Goal: Task Accomplishment & Management: Manage account settings

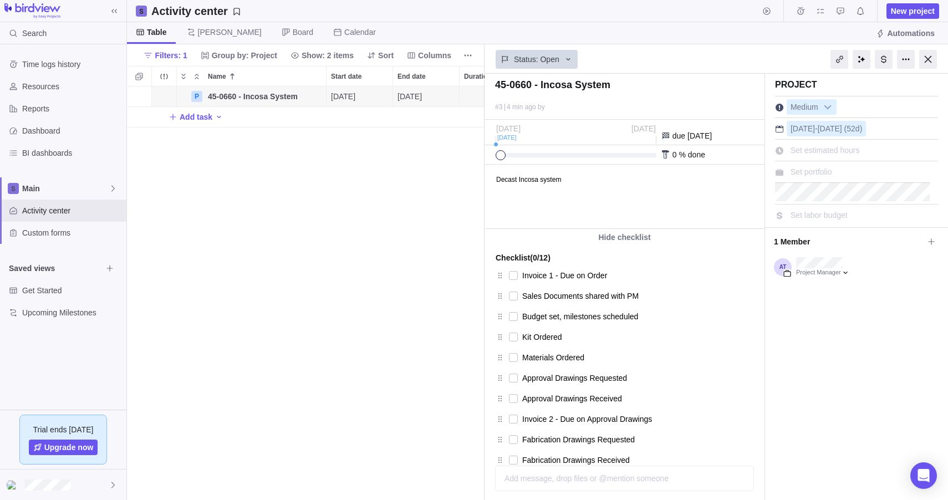
scroll to position [405, 349]
drag, startPoint x: 343, startPoint y: 227, endPoint x: 344, endPoint y: 216, distance: 11.8
click at [343, 223] on div "P 45-0660 - Incosa System Details [DATE] [DATE] 52d Open 3 Add task" at bounding box center [305, 292] width 357 height 413
click at [446, 54] on span "Columns" at bounding box center [434, 55] width 33 height 11
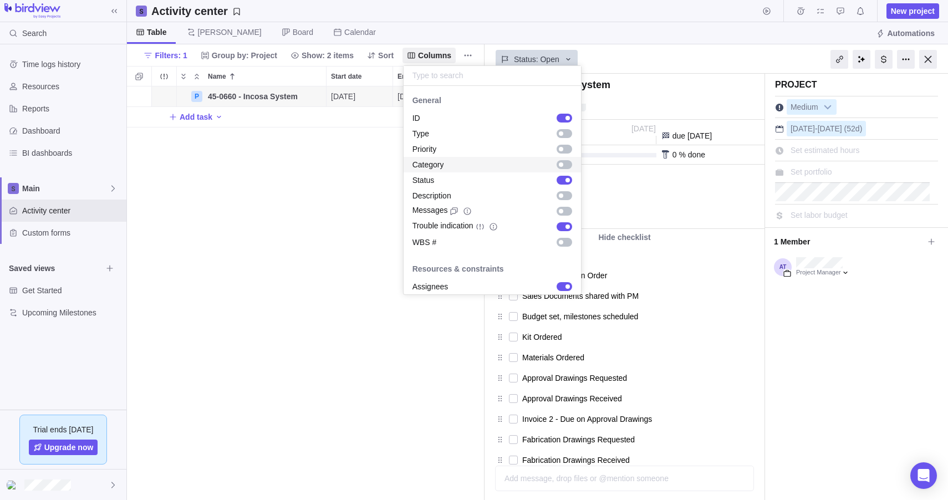
drag, startPoint x: 350, startPoint y: 211, endPoint x: 387, endPoint y: 119, distance: 99.2
click at [350, 211] on body "Search Time logs history Resources Reports Dashboard BI dashboards Main Activit…" at bounding box center [474, 250] width 948 height 500
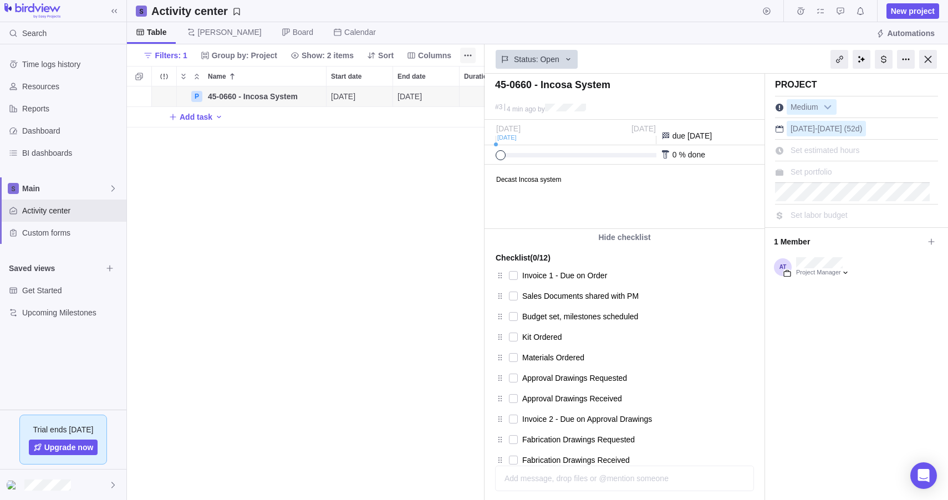
click at [468, 51] on icon "More actions" at bounding box center [467, 55] width 9 height 9
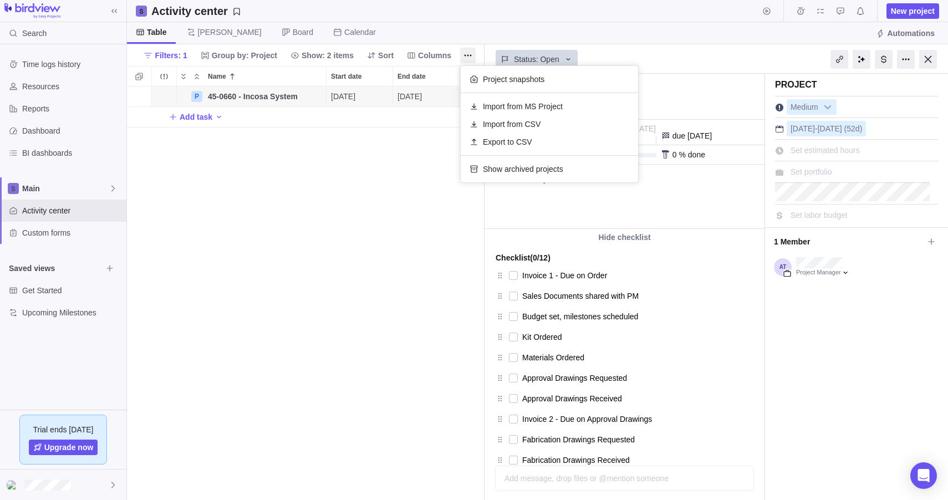
click at [299, 264] on body "Search Time logs history Resources Reports Dashboard BI dashboards Main Activit…" at bounding box center [474, 250] width 948 height 500
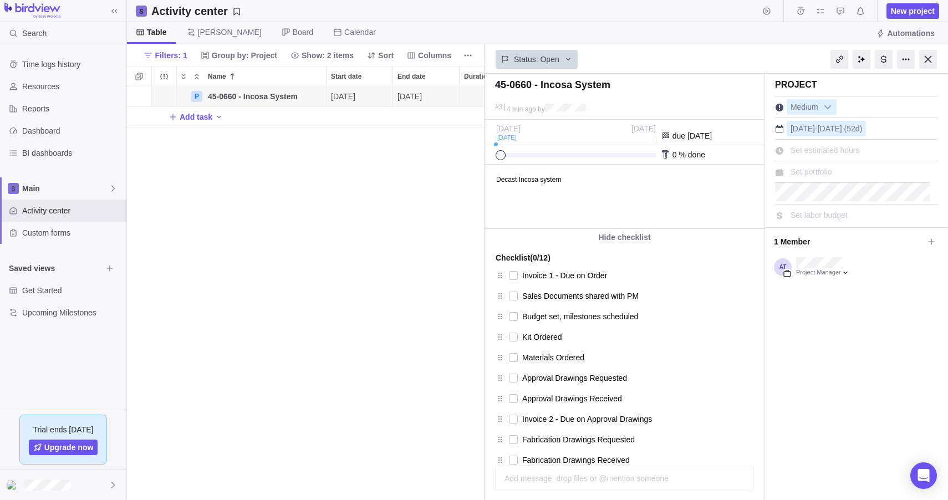
drag, startPoint x: 503, startPoint y: 155, endPoint x: 489, endPoint y: 162, distance: 15.6
click at [489, 162] on div "0 % done" at bounding box center [624, 154] width 280 height 19
click at [638, 191] on html "Decast Incosa system" at bounding box center [623, 196] width 277 height 63
click at [553, 166] on body "Decast Incosa system" at bounding box center [623, 174] width 277 height 18
click at [650, 101] on div "#3 4 min ago by" at bounding box center [624, 110] width 280 height 18
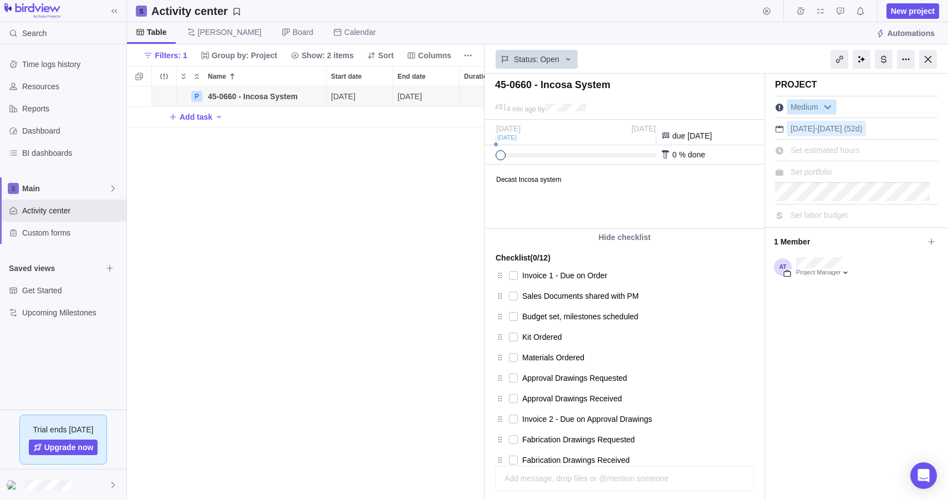
click at [831, 108] on b at bounding box center [827, 107] width 17 height 14
click at [76, 228] on span "Custom forms" at bounding box center [72, 232] width 100 height 11
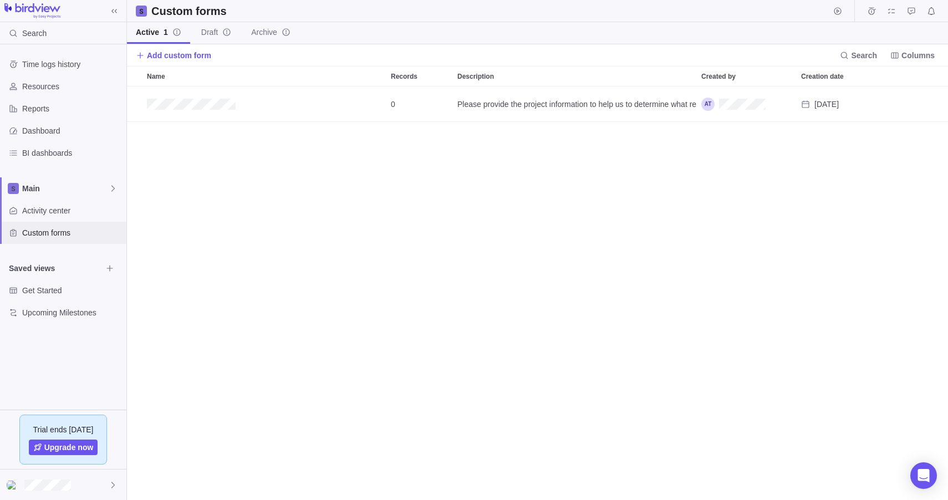
scroll to position [405, 813]
click at [74, 209] on span "Activity center" at bounding box center [72, 210] width 100 height 11
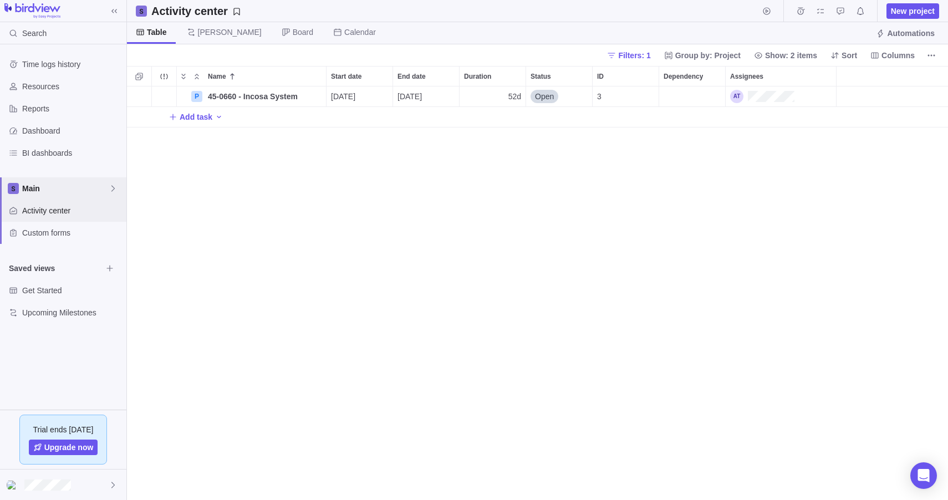
scroll to position [405, 813]
click at [241, 101] on span "45-0660 - Incosa System" at bounding box center [253, 96] width 90 height 11
click at [158, 92] on div "Name Start date End date Duration Status ID Dependency Assignees P 45-0660 - In…" at bounding box center [537, 283] width 821 height 434
click at [165, 96] on div "Trouble indication" at bounding box center [164, 96] width 24 height 20
click at [144, 99] on span "Add activity" at bounding box center [139, 97] width 16 height 16
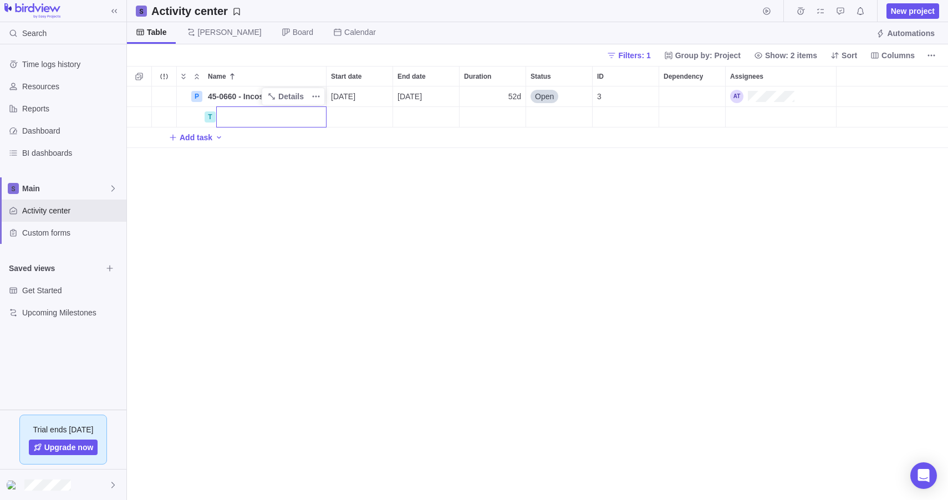
click at [278, 265] on div "Name Start date End date Duration Status ID Dependency Assignees P 45-0660 - In…" at bounding box center [537, 283] width 821 height 434
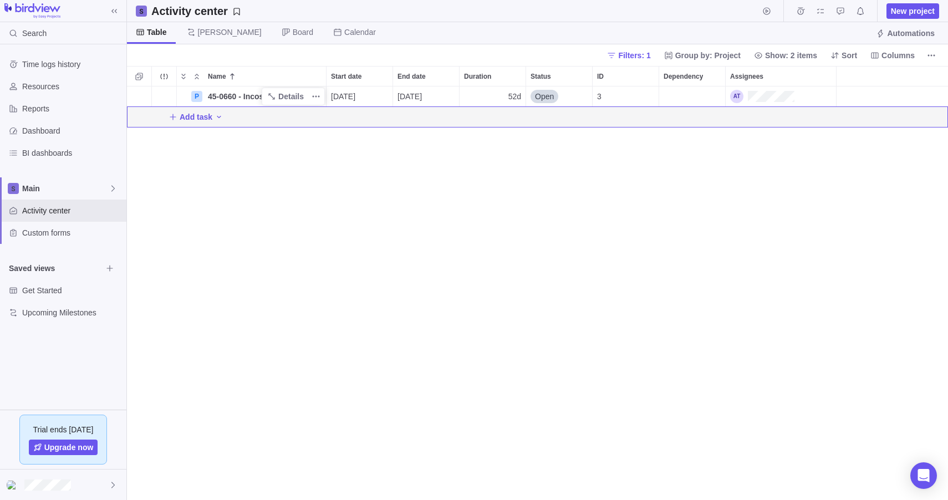
click at [71, 277] on div "Saved views" at bounding box center [63, 268] width 126 height 22
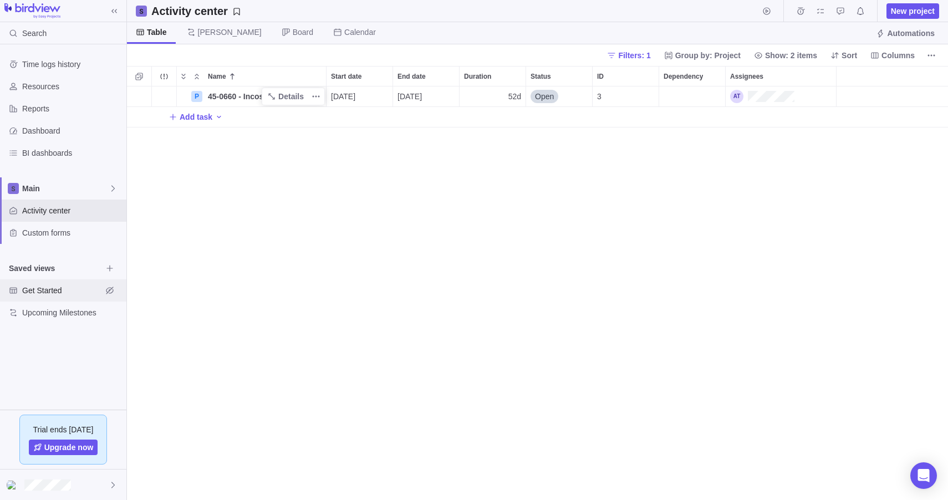
click at [48, 292] on span "Get Started" at bounding box center [62, 290] width 80 height 11
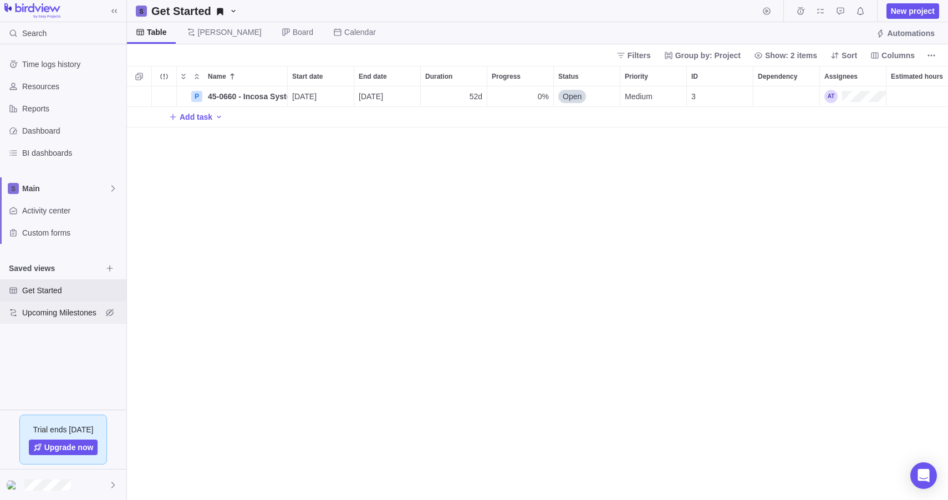
click at [54, 314] on span "Upcoming Milestones" at bounding box center [62, 312] width 80 height 11
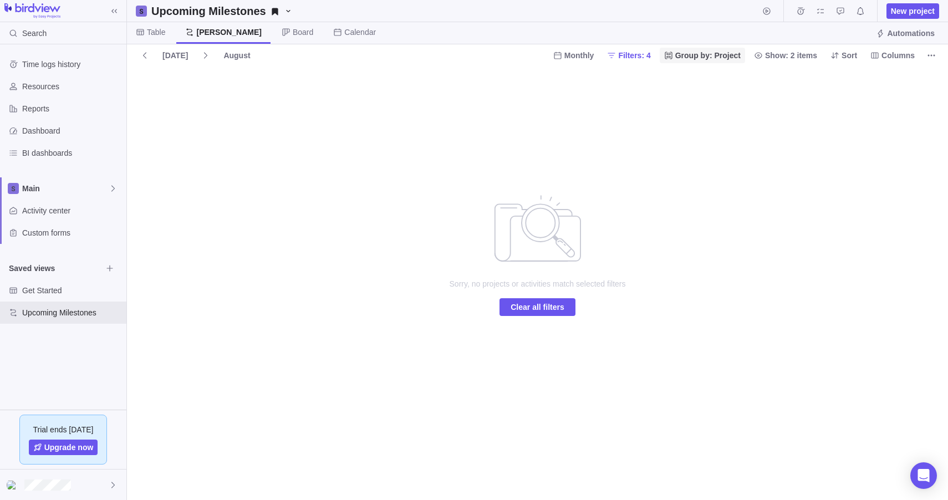
click at [718, 57] on span "Group by: Project" at bounding box center [707, 55] width 65 height 11
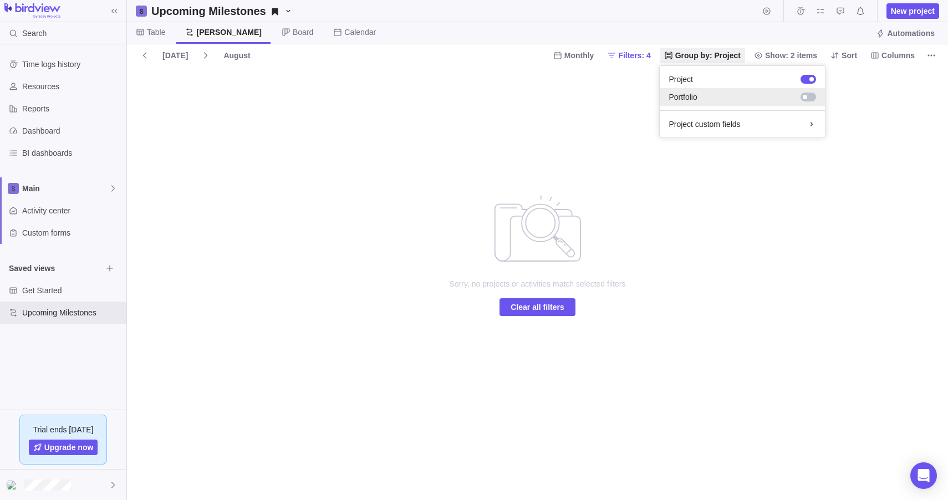
click at [725, 94] on div at bounding box center [756, 96] width 119 height 11
click at [725, 94] on div at bounding box center [755, 96] width 119 height 11
click at [726, 81] on div at bounding box center [754, 79] width 123 height 11
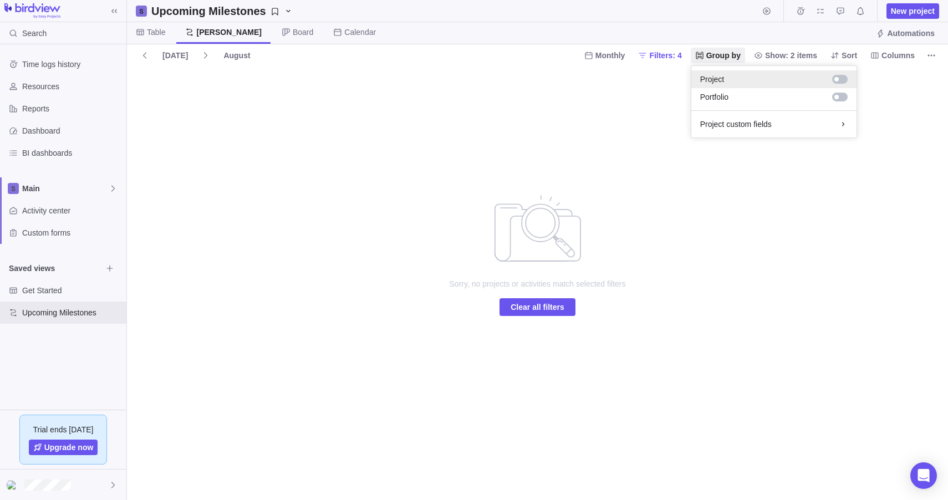
click at [725, 80] on div at bounding box center [785, 79] width 123 height 11
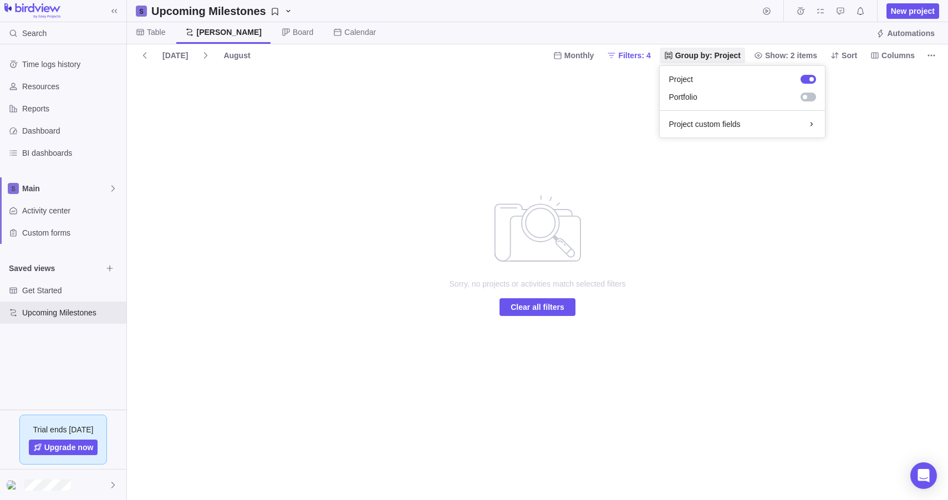
drag, startPoint x: 453, startPoint y: 47, endPoint x: 456, endPoint y: 54, distance: 7.5
click at [454, 47] on body "Search Time logs history Resources Reports Dashboard BI dashboards Main Activit…" at bounding box center [474, 250] width 948 height 500
click at [142, 54] on icon at bounding box center [144, 55] width 9 height 9
click at [201, 59] on span at bounding box center [206, 56] width 18 height 16
click at [293, 27] on span "Board" at bounding box center [303, 32] width 21 height 11
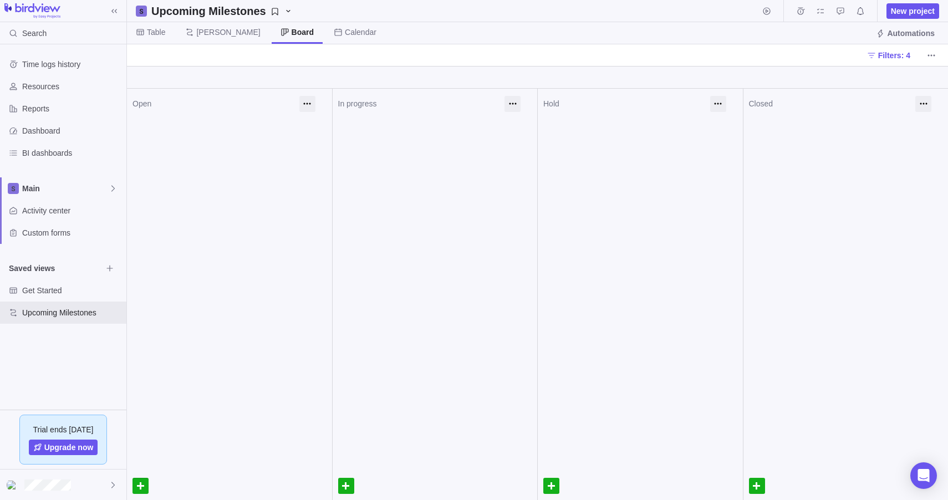
click at [141, 488] on div at bounding box center [140, 486] width 16 height 16
drag, startPoint x: 285, startPoint y: 208, endPoint x: 262, endPoint y: 161, distance: 52.5
click at [284, 208] on div "Open" at bounding box center [229, 294] width 205 height 411
click at [149, 482] on div at bounding box center [140, 486] width 16 height 16
click at [389, 261] on div "In progress" at bounding box center [435, 294] width 206 height 411
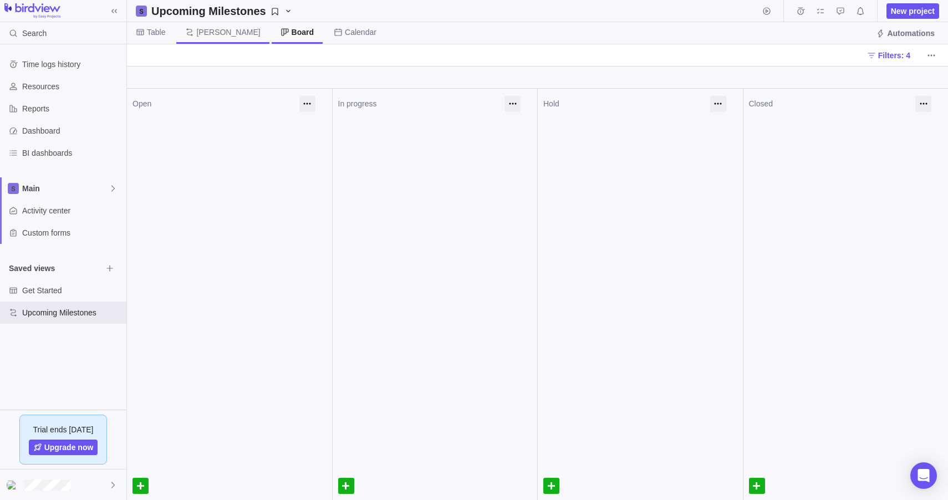
click at [196, 34] on span "[PERSON_NAME]" at bounding box center [222, 33] width 93 height 22
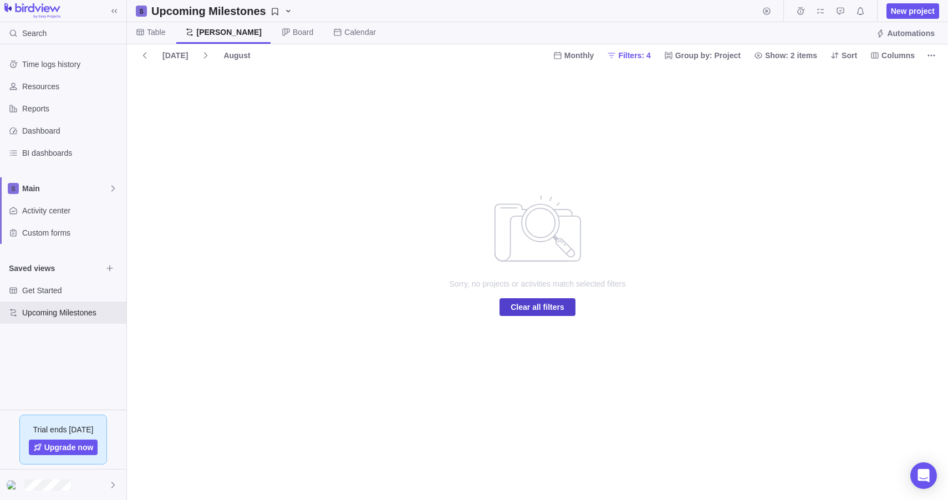
click at [539, 303] on span "Clear all filters" at bounding box center [537, 306] width 54 height 13
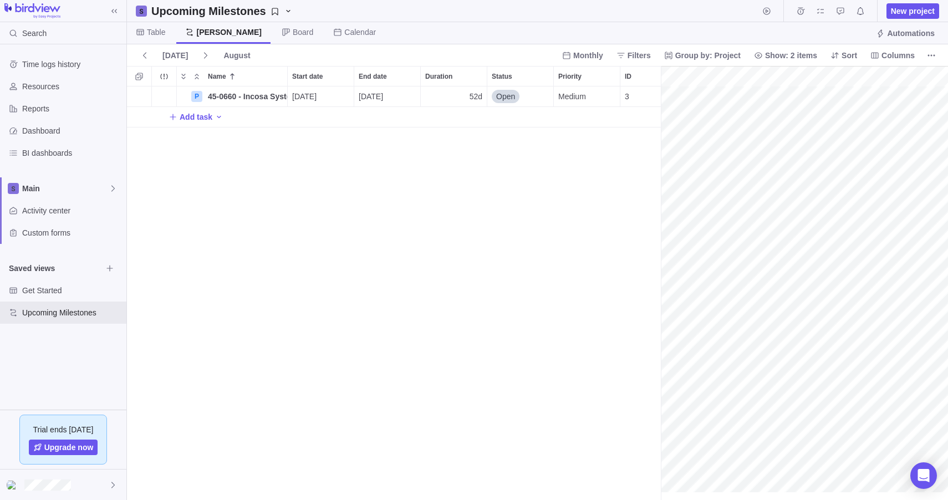
scroll to position [0, 48]
click at [202, 116] on span "Add task" at bounding box center [196, 116] width 33 height 11
type input "Order Kit"
drag, startPoint x: 743, startPoint y: 96, endPoint x: 743, endPoint y: 115, distance: 18.8
click at [743, 115] on div "Name Start date End date Duration Status Priority ID Dependency P 45-0660 - Inc…" at bounding box center [537, 283] width 821 height 434
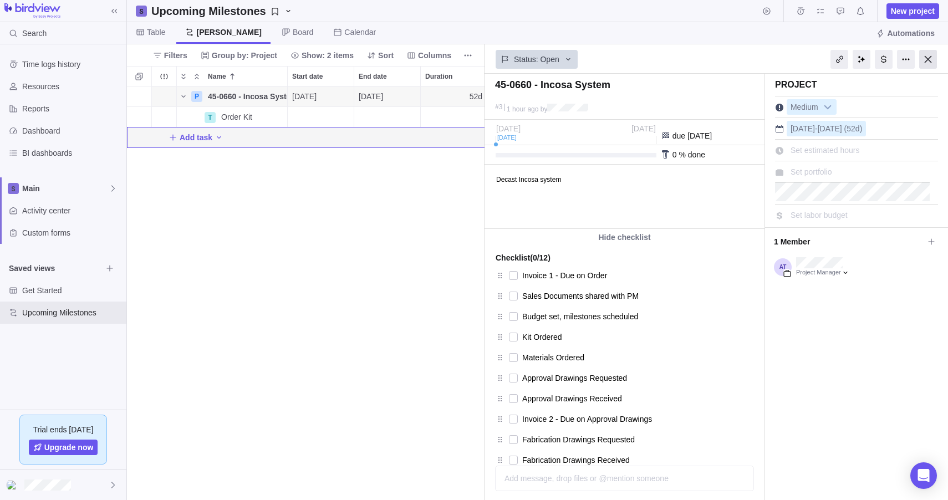
click at [931, 62] on div at bounding box center [928, 59] width 18 height 19
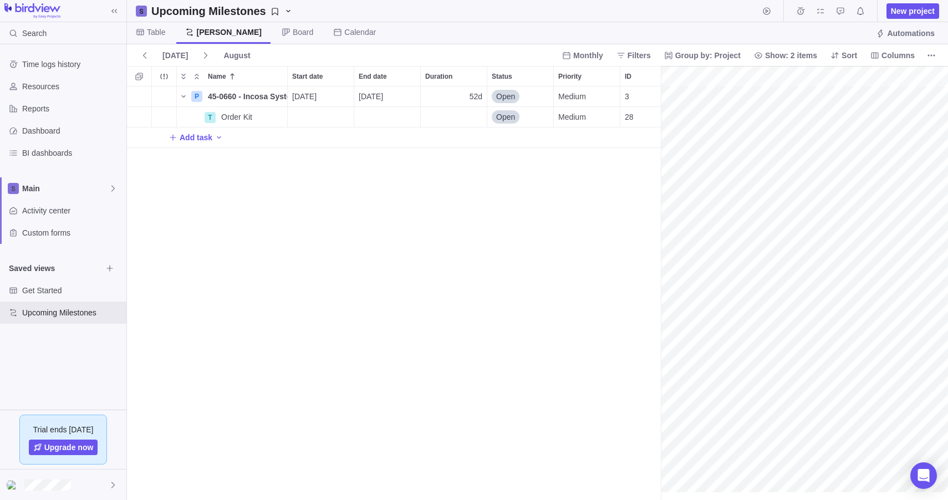
scroll to position [0, 48]
click at [321, 120] on div "Start date" at bounding box center [321, 117] width 66 height 20
click at [321, 120] on input "Start date" at bounding box center [321, 116] width 67 height 21
click at [182, 113] on div "P 45-0660 - Incosa System Details [DATE] [DATE] 52d Open Medium 3 T Order Kit D…" at bounding box center [394, 292] width 534 height 413
click at [331, 119] on div "Start date" at bounding box center [321, 117] width 66 height 20
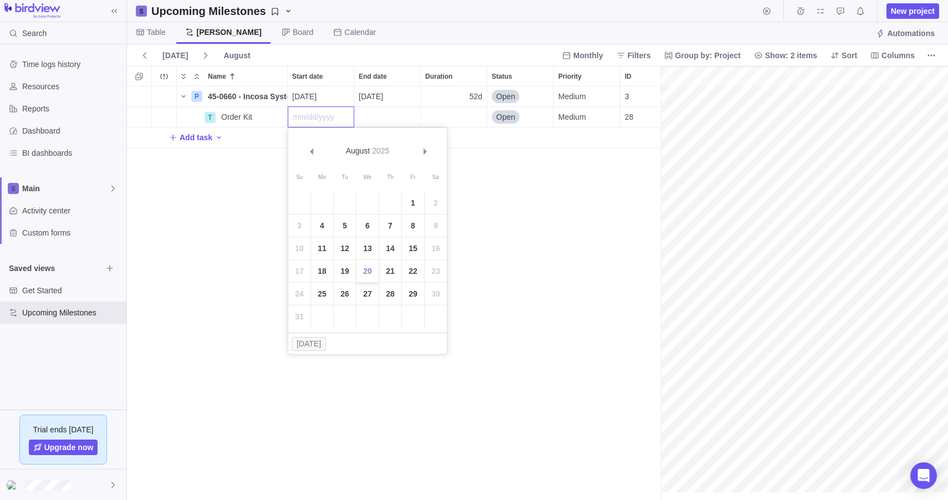
click at [371, 273] on link "20" at bounding box center [367, 271] width 22 height 22
click at [385, 119] on div "End date" at bounding box center [387, 117] width 66 height 20
click at [493, 154] on link "Next" at bounding box center [490, 151] width 24 height 24
click at [432, 251] on link "17" at bounding box center [433, 248] width 22 height 22
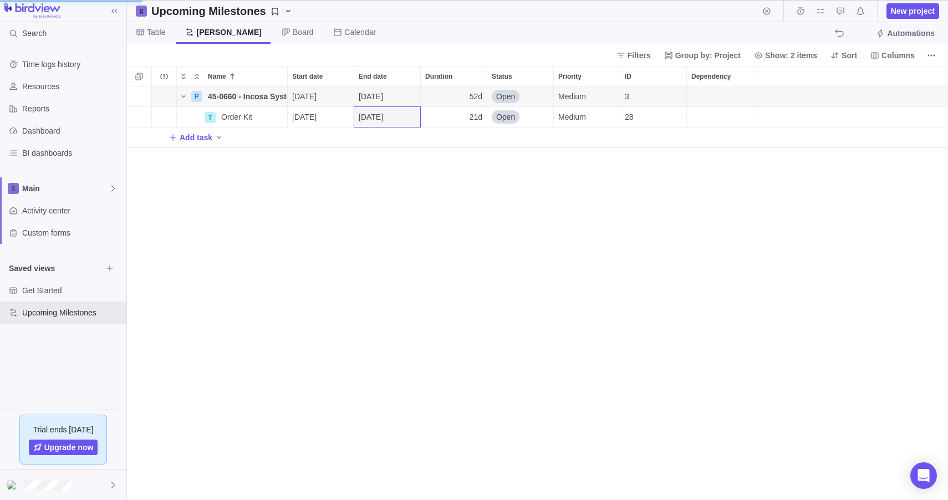
scroll to position [405, 349]
type textarea "x"
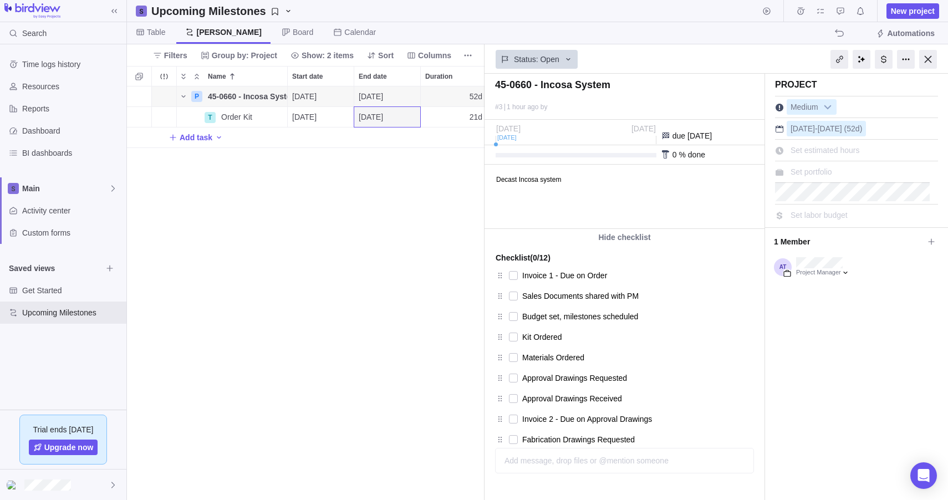
scroll to position [0, 0]
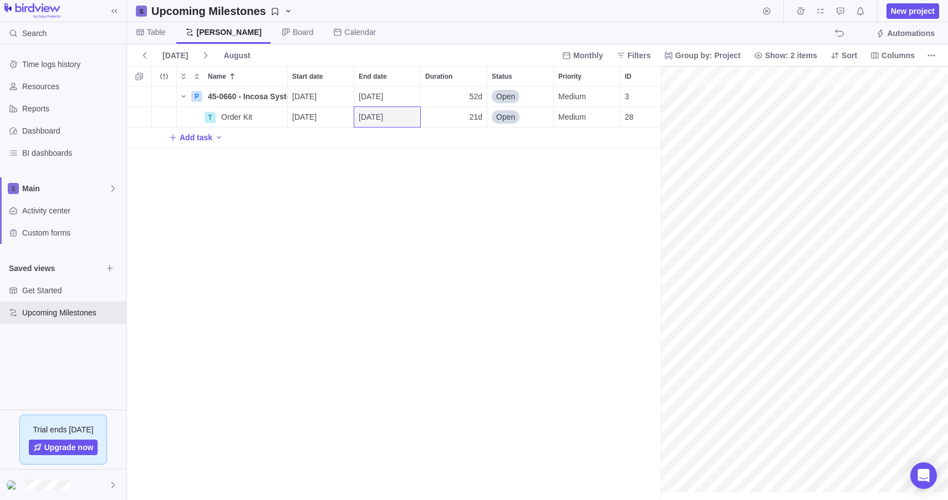
scroll to position [0, 48]
click at [931, 56] on icon "More actions" at bounding box center [931, 55] width 9 height 9
click at [581, 53] on span "Monthly" at bounding box center [588, 55] width 30 height 11
click at [566, 103] on span "Weekly" at bounding box center [578, 100] width 25 height 11
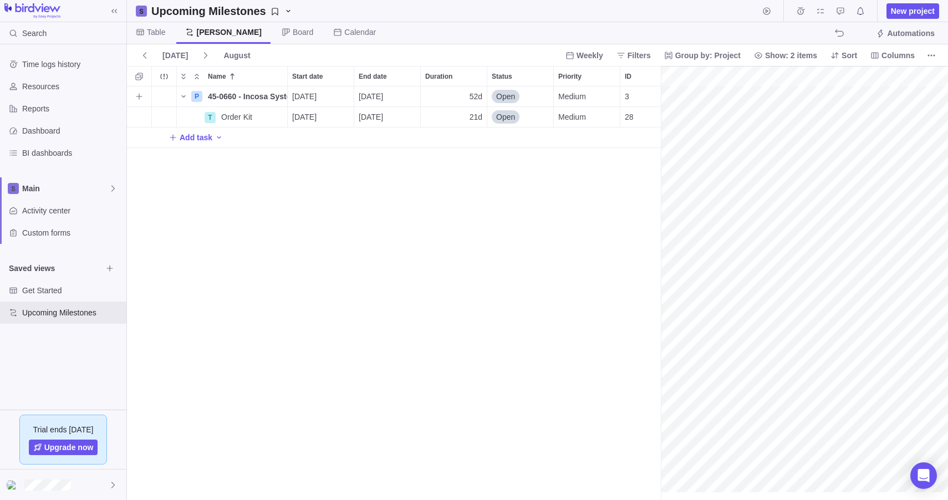
scroll to position [0, 57]
drag, startPoint x: 661, startPoint y: 101, endPoint x: 570, endPoint y: 105, distance: 91.5
click at [786, 119] on div "gantt" at bounding box center [758, 283] width 377 height 435
click at [826, 118] on div "gantt" at bounding box center [758, 283] width 377 height 435
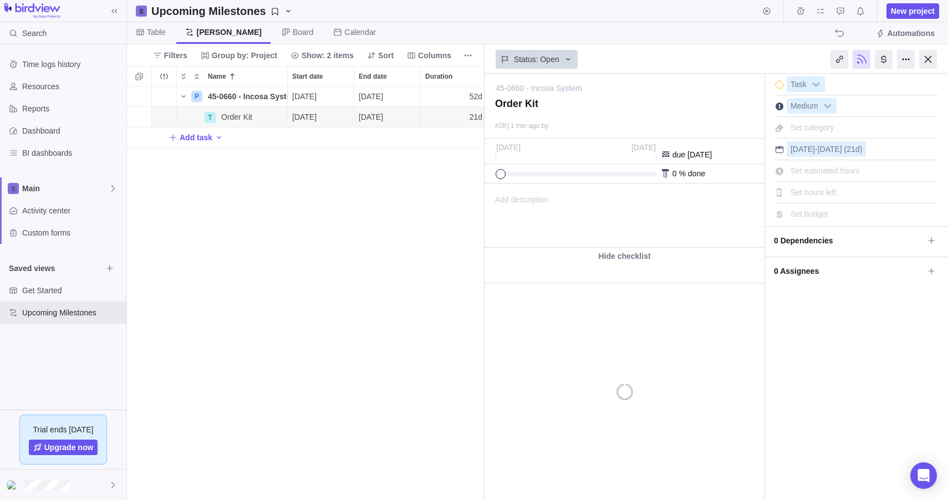
scroll to position [405, 349]
click at [665, 172] on div at bounding box center [665, 173] width 9 height 9
click at [665, 173] on div at bounding box center [665, 173] width 9 height 9
click at [913, 59] on div at bounding box center [906, 59] width 18 height 19
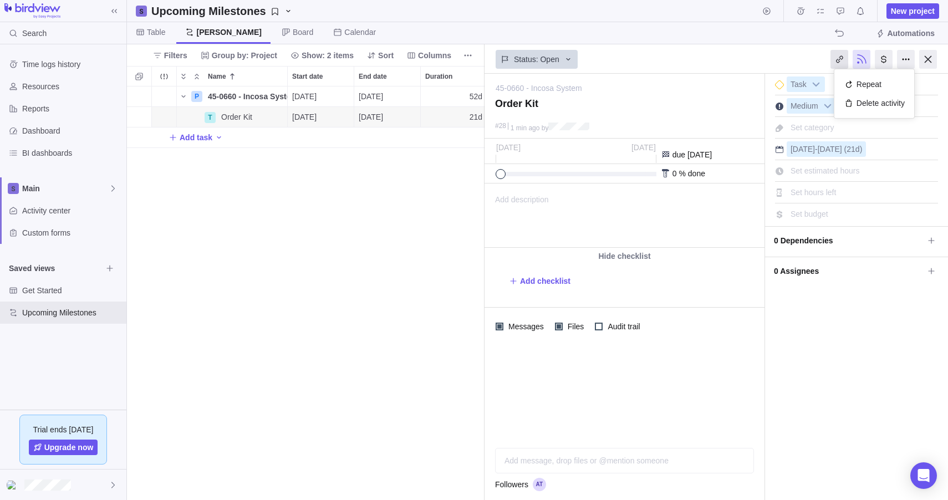
drag, startPoint x: 913, startPoint y: 59, endPoint x: 831, endPoint y: 58, distance: 82.0
click at [911, 59] on div at bounding box center [906, 59] width 18 height 19
drag, startPoint x: 711, startPoint y: 48, endPoint x: 801, endPoint y: 55, distance: 90.7
click at [711, 48] on div "Status: Open" at bounding box center [624, 57] width 280 height 25
click at [841, 34] on icon "The action will be undone: changing the activity dates" at bounding box center [839, 33] width 9 height 9
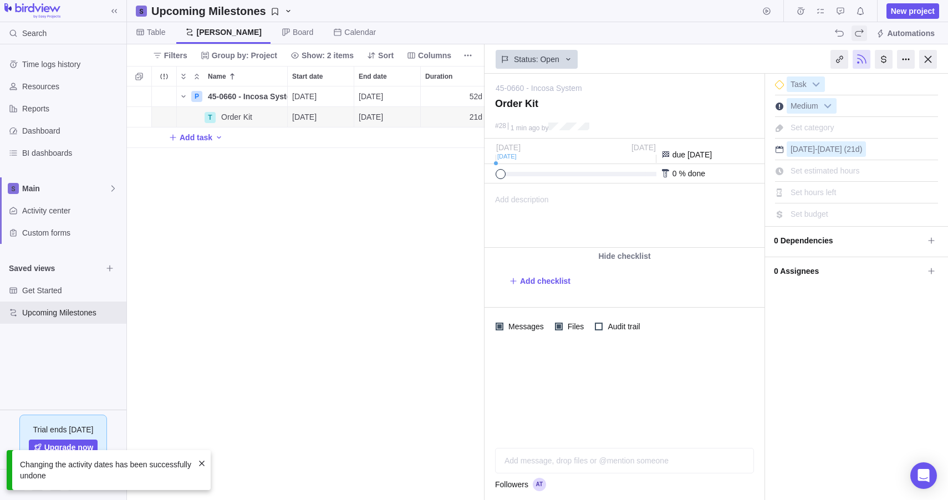
click at [856, 33] on icon "The action will be redone: changing the activity dates" at bounding box center [859, 33] width 9 height 9
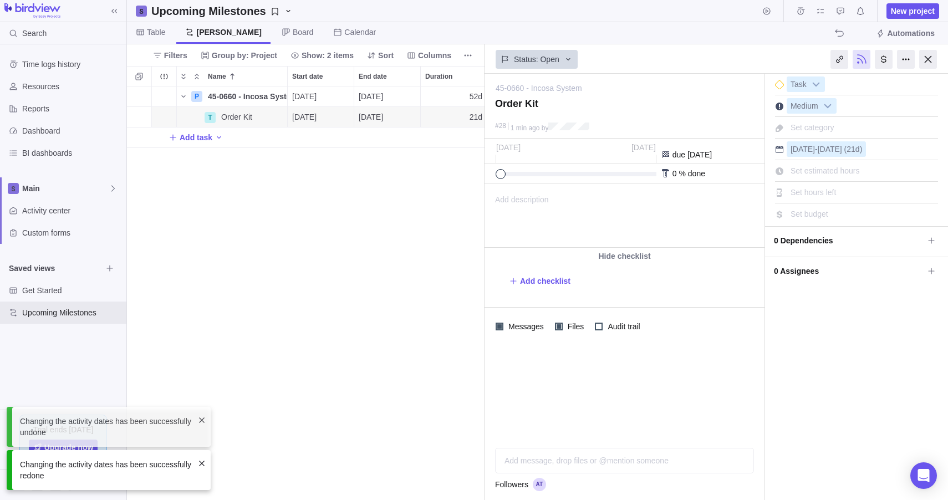
click at [343, 340] on div "P 45-0660 - Incosa System Details [DATE] [DATE] 52d Open Medium 3 T Order Kit D…" at bounding box center [305, 292] width 357 height 413
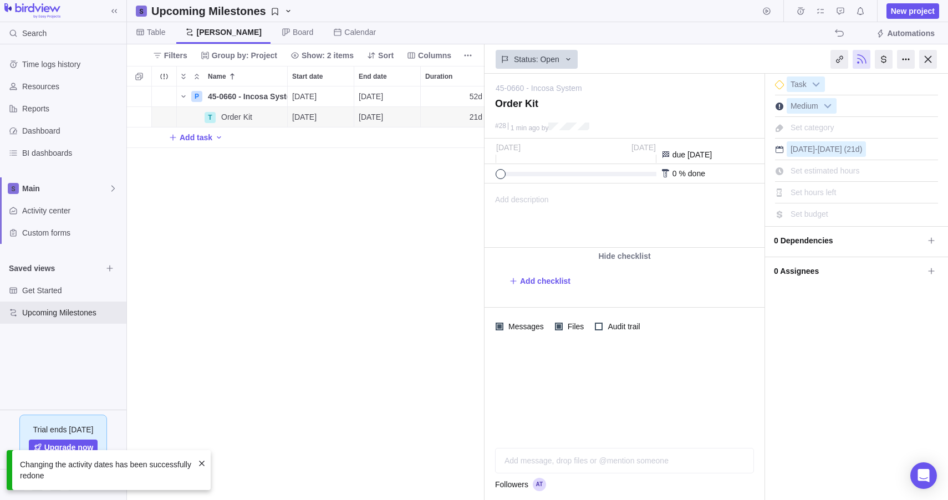
click at [214, 183] on div "P 45-0660 - Incosa System Details [DATE] [DATE] 52d Open Medium 3 T Order Kit D…" at bounding box center [305, 292] width 357 height 413
click at [101, 315] on span "Upcoming Milestones" at bounding box center [62, 312] width 80 height 11
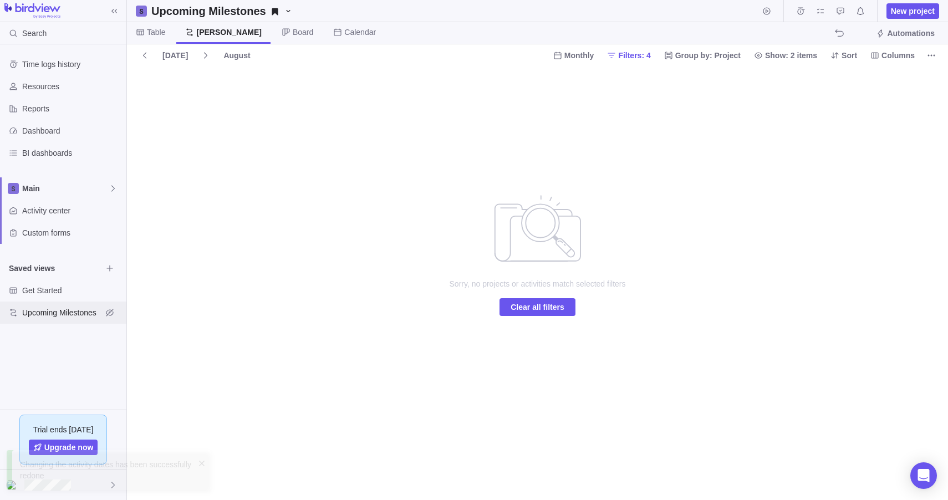
click at [56, 313] on span "Upcoming Milestones" at bounding box center [62, 312] width 80 height 11
click at [67, 299] on div "Get Started" at bounding box center [63, 290] width 126 height 22
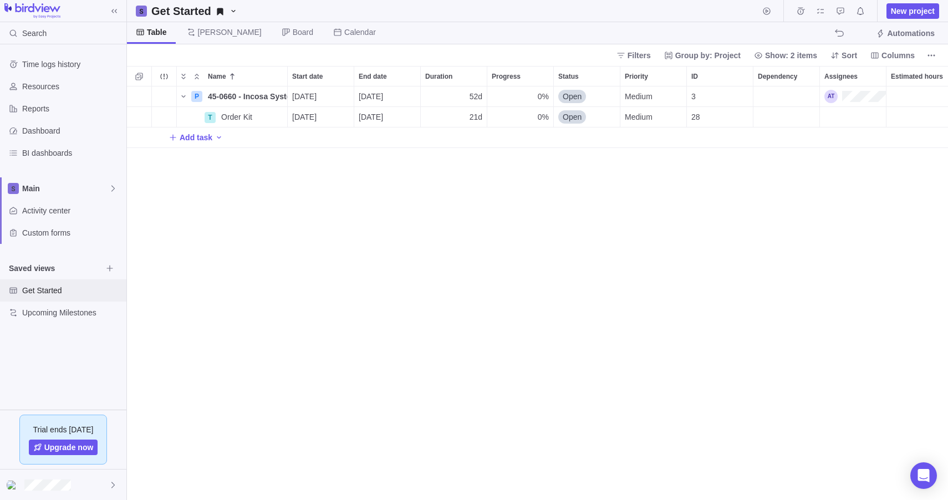
scroll to position [405, 813]
click at [141, 78] on icon "Selection mode" at bounding box center [138, 76] width 7 height 7
click at [136, 119] on div "grid" at bounding box center [135, 117] width 9 height 16
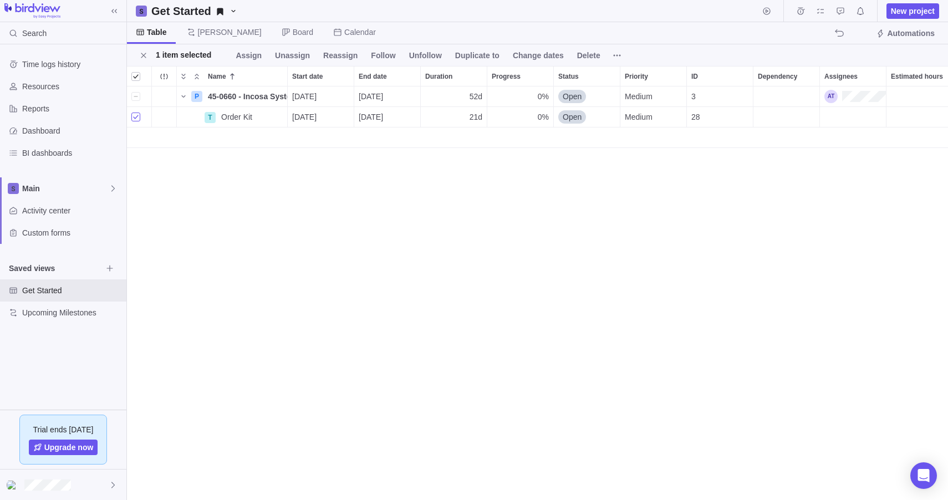
click at [136, 119] on div "grid" at bounding box center [135, 117] width 9 height 16
click at [163, 76] on icon "More actions" at bounding box center [164, 76] width 2 height 2
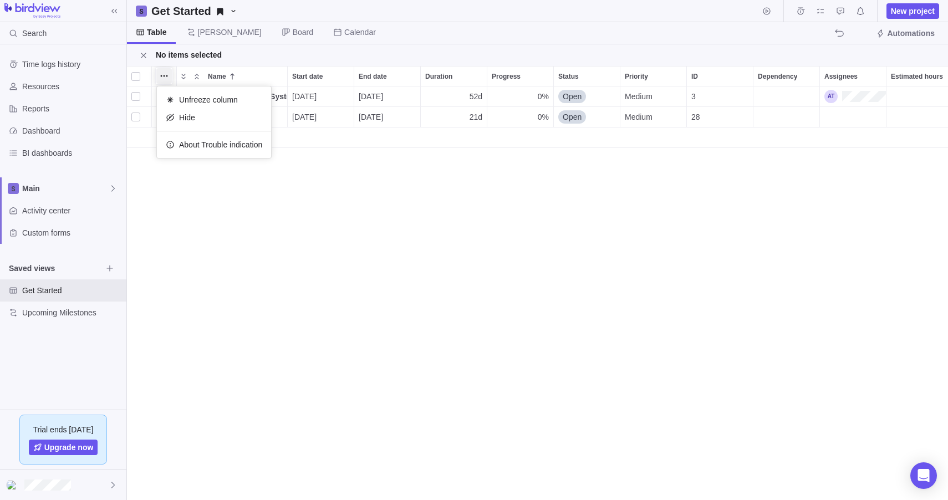
click at [171, 247] on div "Name Start date End date Duration Progress Status Priority ID Dependency Assign…" at bounding box center [537, 283] width 821 height 434
click at [212, 36] on span "[PERSON_NAME]" at bounding box center [230, 32] width 64 height 11
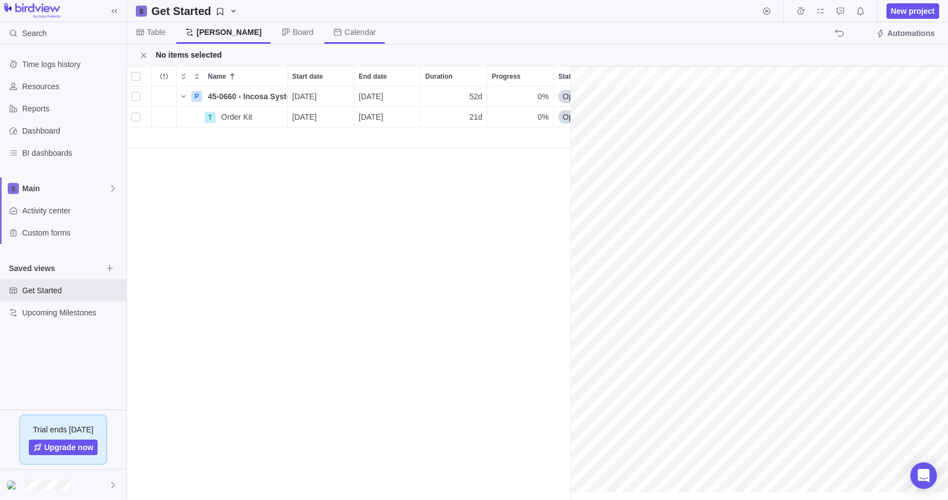
scroll to position [0, 92]
click at [273, 37] on span "Board" at bounding box center [297, 33] width 49 height 22
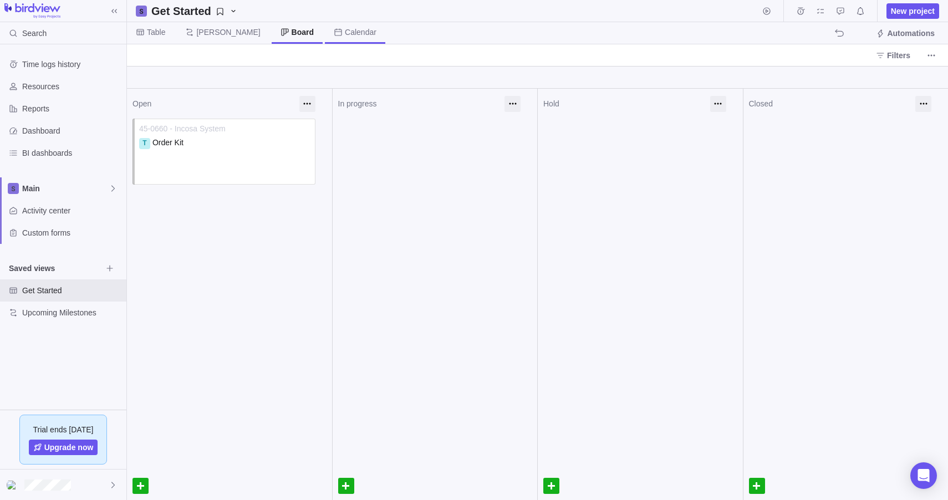
click at [334, 33] on icon at bounding box center [338, 32] width 9 height 9
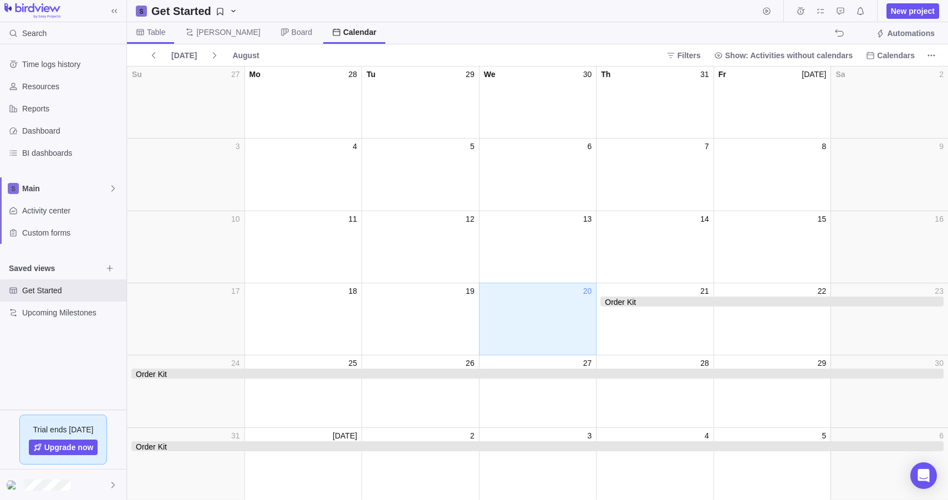
click at [128, 34] on span "Table" at bounding box center [150, 33] width 47 height 22
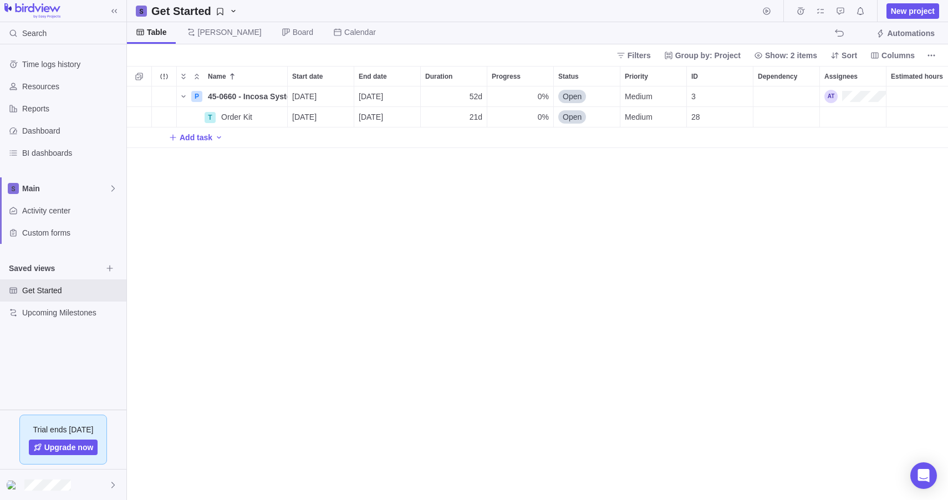
scroll to position [405, 813]
click at [374, 116] on span "[DATE]" at bounding box center [371, 116] width 24 height 11
click at [376, 151] on span "Prev" at bounding box center [377, 152] width 6 height 6
click at [457, 269] on link "21" at bounding box center [456, 271] width 22 height 22
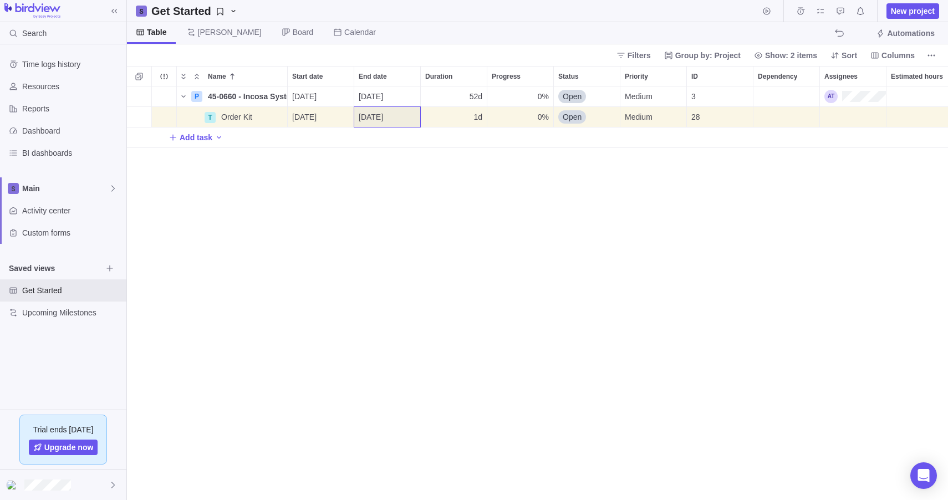
click at [282, 208] on div "P 45-0660 - Incosa System Details [DATE] [DATE] 52d 0% Open Medium 3 Decast T O…" at bounding box center [537, 292] width 821 height 413
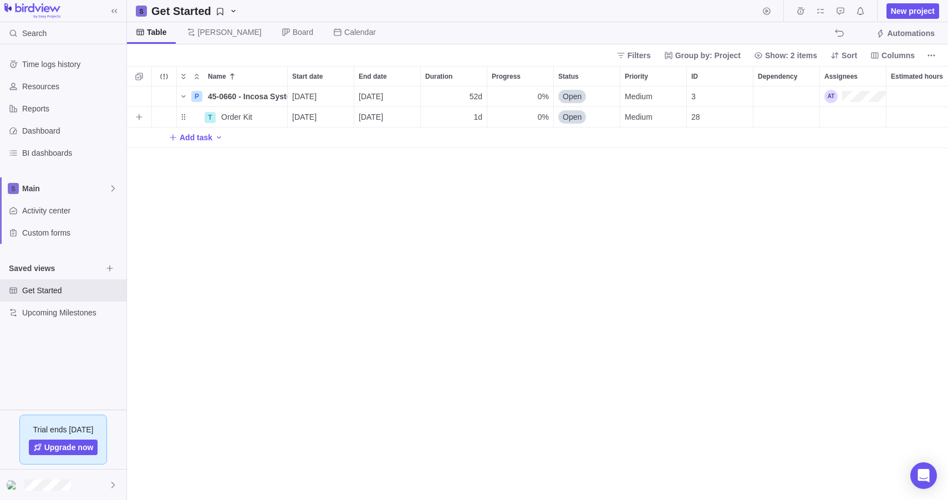
click at [538, 115] on span "0%" at bounding box center [543, 116] width 11 height 11
click at [509, 75] on div "Name Start date End date Duration Progress Status Priority ID Dependency Assign…" at bounding box center [537, 283] width 821 height 434
click at [538, 73] on icon "More actions" at bounding box center [540, 75] width 9 height 9
click at [564, 186] on div "About Progress" at bounding box center [577, 180] width 87 height 18
click at [352, 220] on div "P 45-0660 - Incosa System Details [DATE] [DATE] 52d 0% Open Medium 3 Decast T O…" at bounding box center [537, 292] width 821 height 413
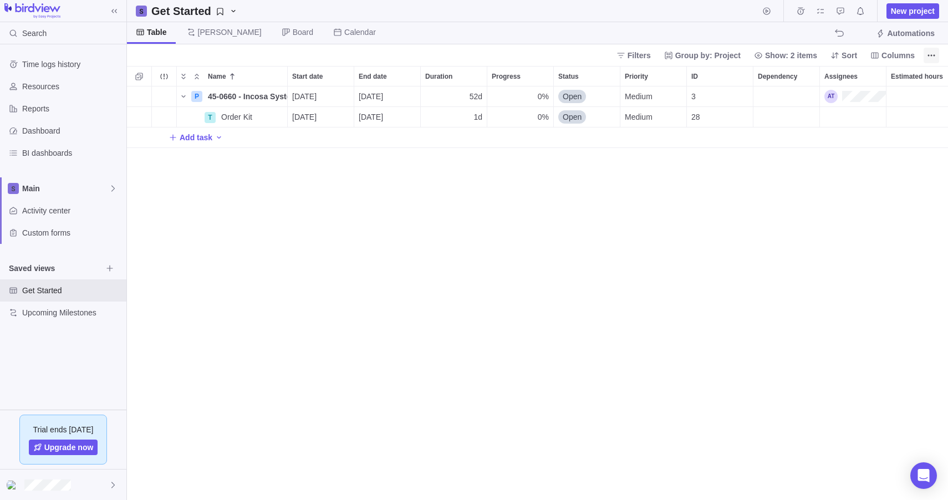
click at [934, 55] on icon "More actions" at bounding box center [931, 55] width 9 height 9
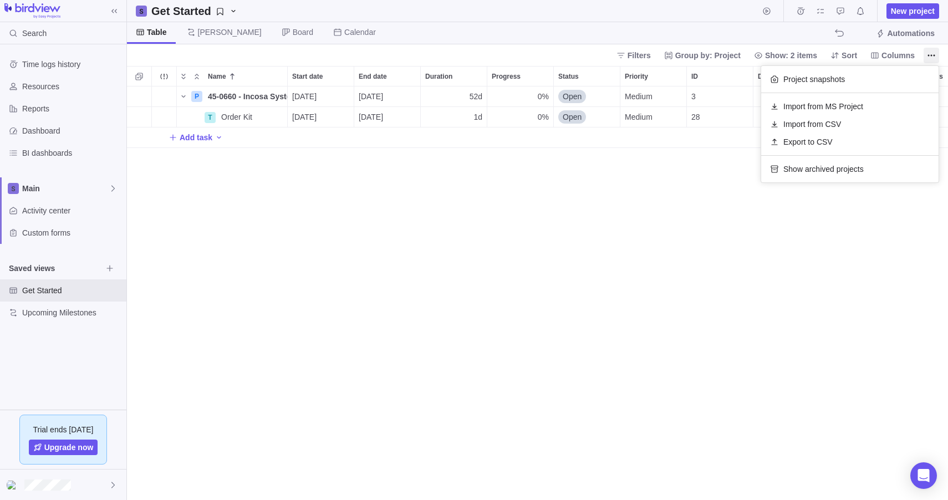
click at [358, 231] on body "Search Time logs history Resources Reports Dashboard BI dashboards Main Activit…" at bounding box center [474, 250] width 948 height 500
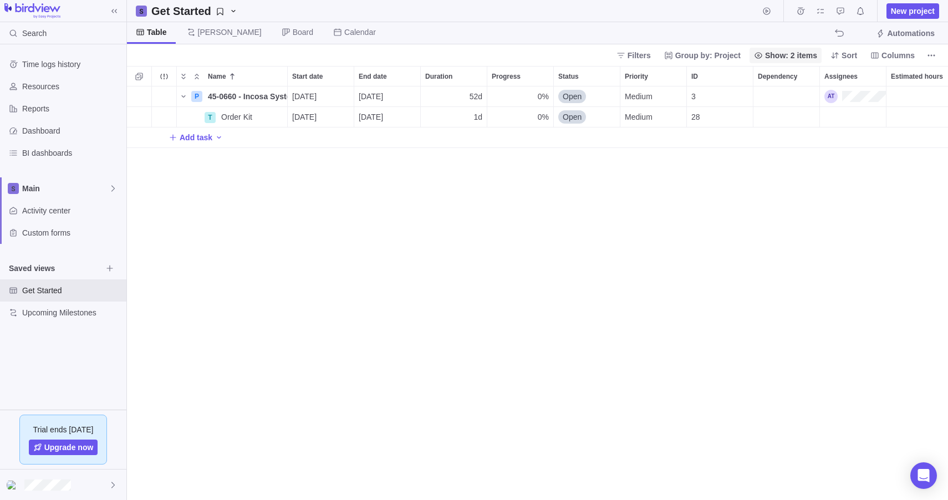
click at [766, 54] on span "Show: 2 items" at bounding box center [791, 55] width 52 height 11
click at [512, 119] on div "0%" at bounding box center [520, 117] width 66 height 20
click at [476, 280] on div "P 45-0660 - Incosa System Details [DATE] [DATE] 52d 0% Open Medium 3 Decast T O…" at bounding box center [537, 292] width 821 height 413
click at [474, 277] on div "P 45-0660 - Incosa System Details [DATE] [DATE] 52d 0% Open Medium 3 Decast T O…" at bounding box center [537, 292] width 821 height 413
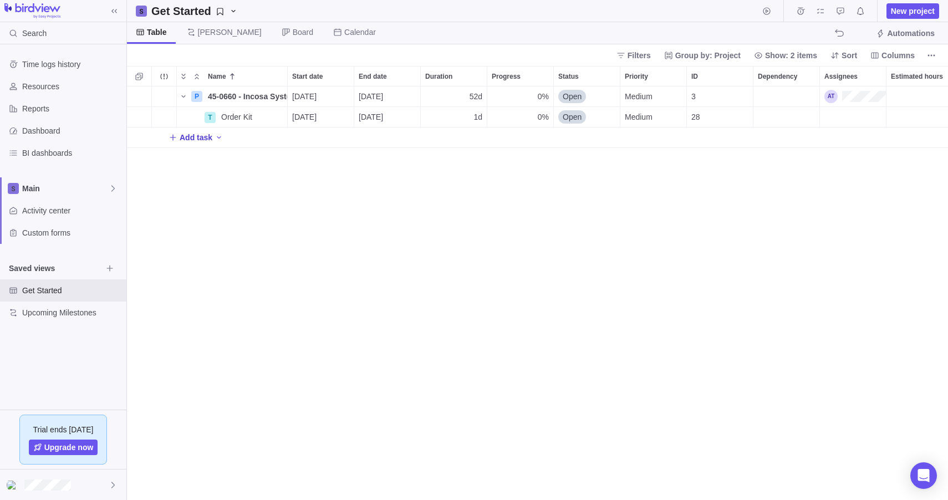
click at [185, 135] on span "Add task" at bounding box center [196, 137] width 33 height 11
type input "Order Materials"
click at [274, 206] on div "P 45-0660 - Incosa System Details [DATE] [DATE] 52d 0% Open Medium 3 Decast T O…" at bounding box center [537, 292] width 821 height 413
click at [190, 161] on span "Add task" at bounding box center [196, 157] width 33 height 11
type input "D"
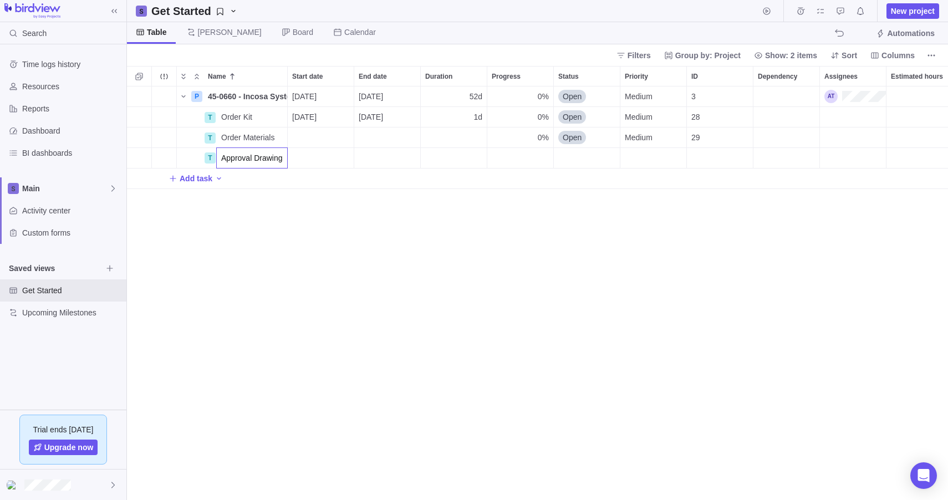
scroll to position [0, 5]
type input "Approval Drawings"
click at [257, 260] on div "P 45-0660 - Incosa System Details [DATE] [DATE] 52d 0% Open Medium 3 Decast T O…" at bounding box center [537, 292] width 821 height 413
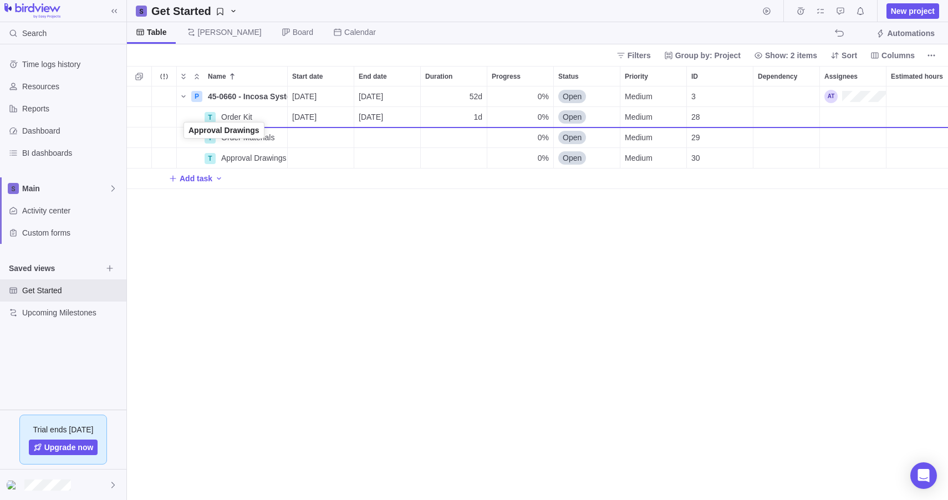
drag, startPoint x: 180, startPoint y: 156, endPoint x: 181, endPoint y: 130, distance: 26.1
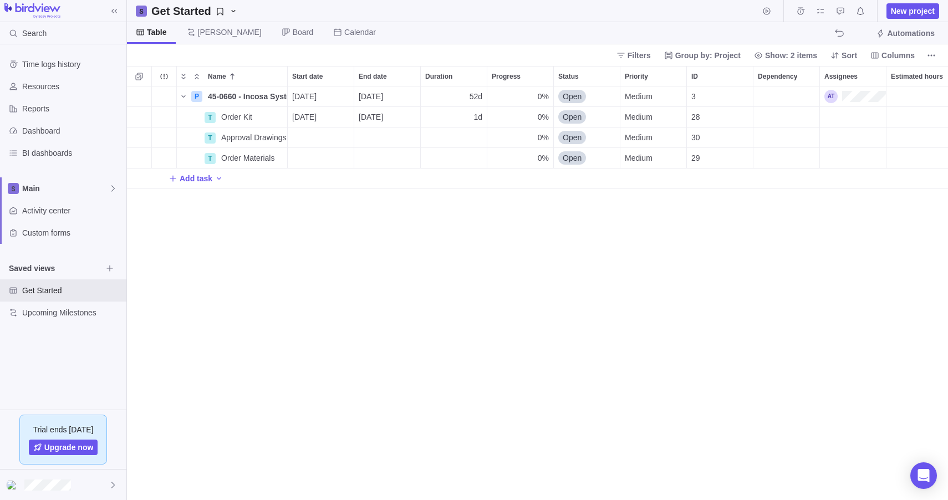
click at [270, 252] on div "P 45-0660 - Incosa System Details [DATE] [DATE] 52d 0% Open Medium 3 Decast T O…" at bounding box center [537, 292] width 821 height 413
click at [205, 182] on span "Add task" at bounding box center [196, 178] width 33 height 11
type input "Begin Fab"
click at [292, 420] on div "P 45-0660 - Incosa System Details [DATE] [DATE] 52d 0% Open Medium 3 Decast T O…" at bounding box center [537, 292] width 821 height 413
click at [241, 183] on span "Details" at bounding box center [251, 178] width 25 height 11
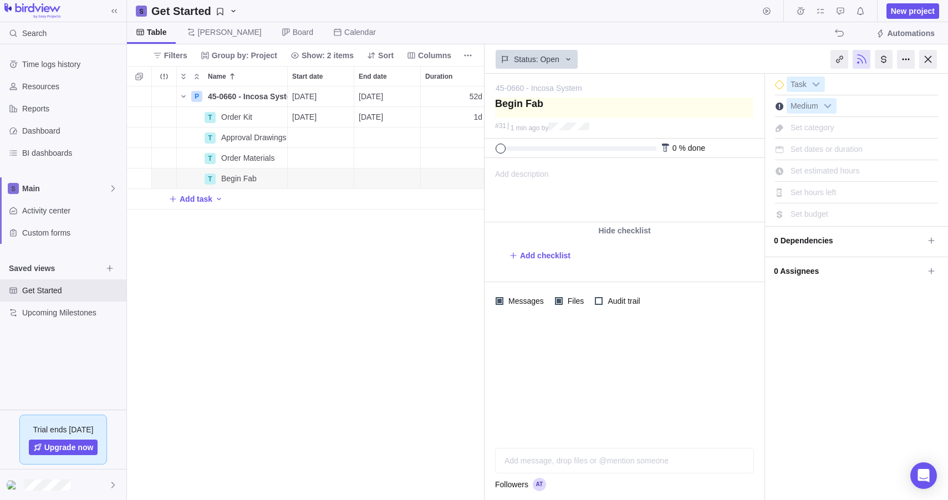
click at [515, 107] on textarea at bounding box center [624, 108] width 258 height 20
type textarea "Fab"
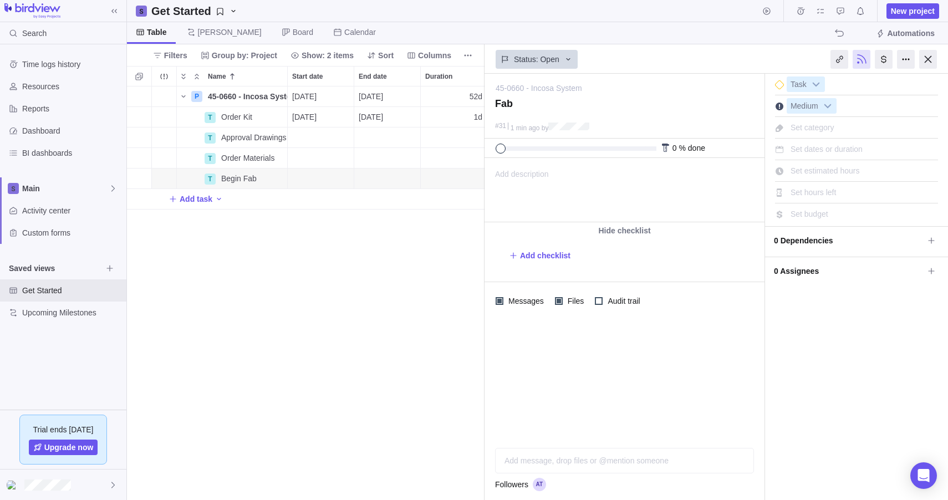
click at [355, 371] on div "P 45-0660 - Incosa System Details [DATE] [DATE] 52d 0% Open Medium 3 Decast T O…" at bounding box center [305, 292] width 357 height 413
click at [849, 180] on div "Task Medium Set category Set dates or duration Set estimated hours Set hours le…" at bounding box center [856, 148] width 183 height 148
click at [842, 170] on span "Set estimated hours" at bounding box center [824, 170] width 69 height 9
type input "230"
click at [928, 59] on div at bounding box center [928, 59] width 18 height 19
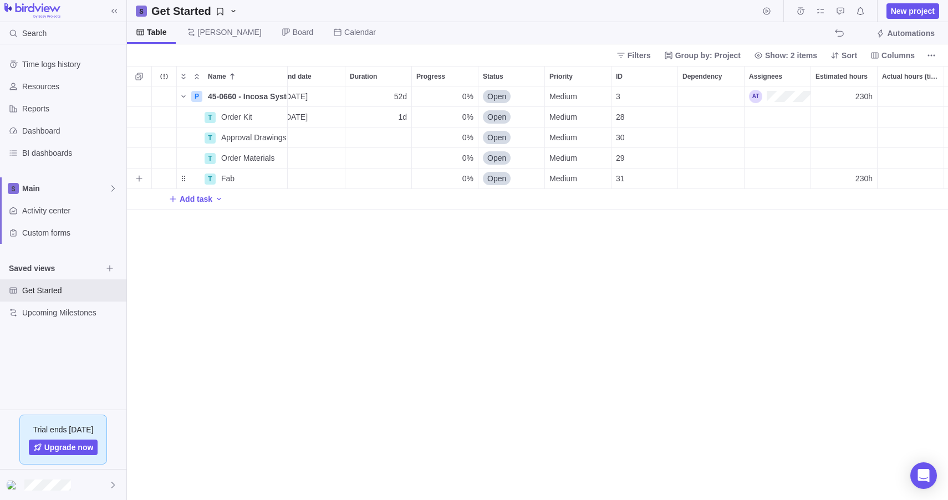
scroll to position [0, 78]
click at [216, 203] on icon "Add activity" at bounding box center [218, 199] width 9 height 9
click at [196, 202] on div "P 45-0660 - Incosa System Details [DATE] [DATE] 52d 0% Open Medium 3 230h 230h …" at bounding box center [537, 292] width 821 height 413
click at [196, 202] on span "Add task" at bounding box center [196, 198] width 33 height 11
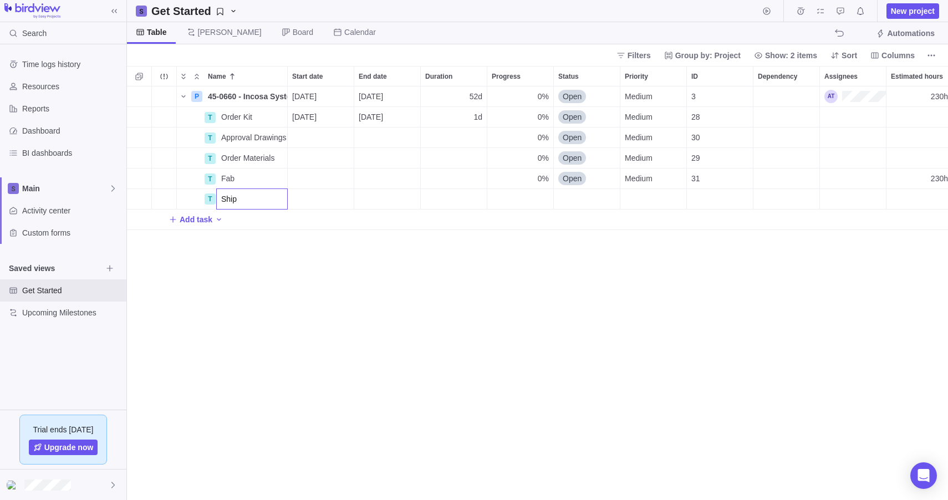
type input "Ship"
click at [357, 282] on div "P 45-0660 - Incosa System Details [DATE] [DATE] 52d 0% Open Medium 3 230h 230h …" at bounding box center [537, 292] width 821 height 413
click at [788, 199] on div "Dependency" at bounding box center [786, 199] width 66 height 20
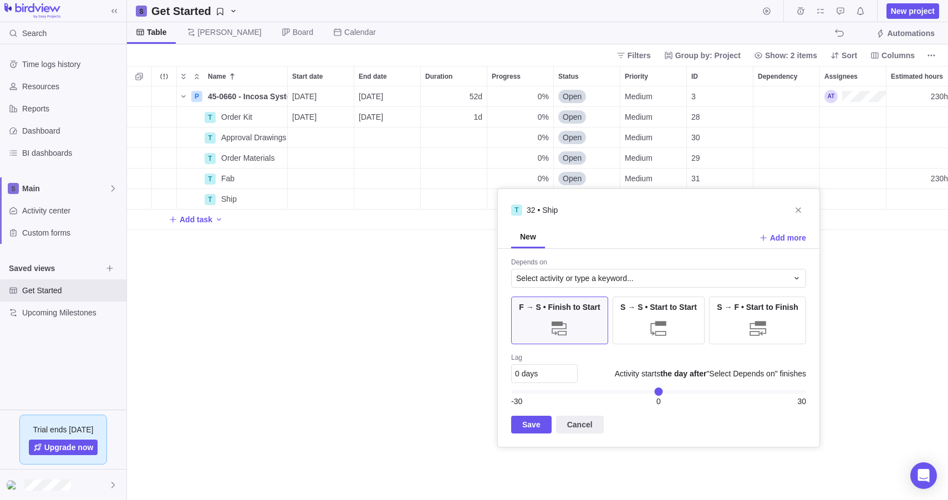
click at [382, 346] on div "P 45-0660 - Incosa System Details [DATE] [DATE] 52d 0% Open Medium 3 230h 230h …" at bounding box center [537, 292] width 821 height 413
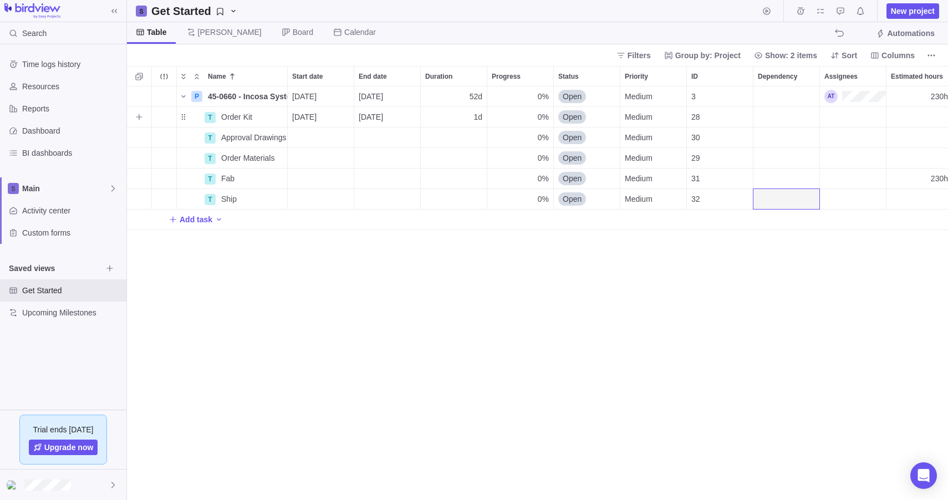
click at [776, 116] on div "Dependency" at bounding box center [786, 117] width 66 height 20
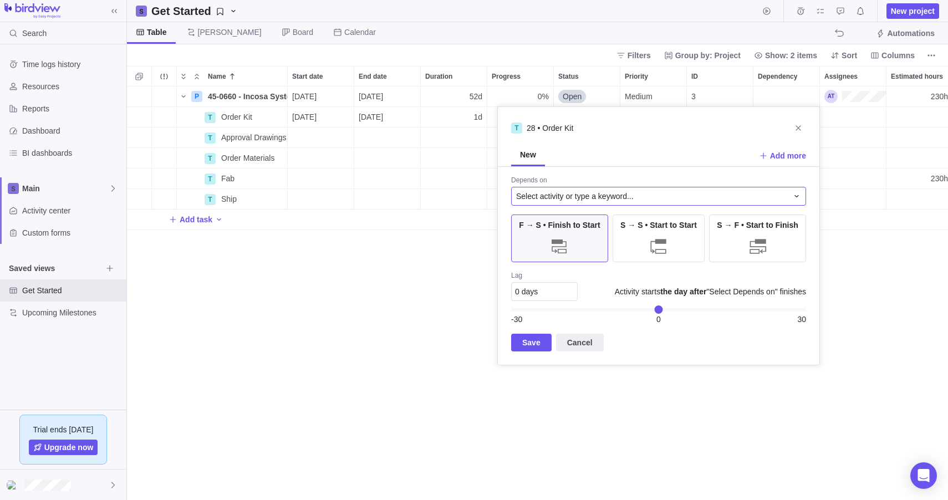
click at [684, 197] on div "Select activity or type a keyword..." at bounding box center [652, 196] width 272 height 11
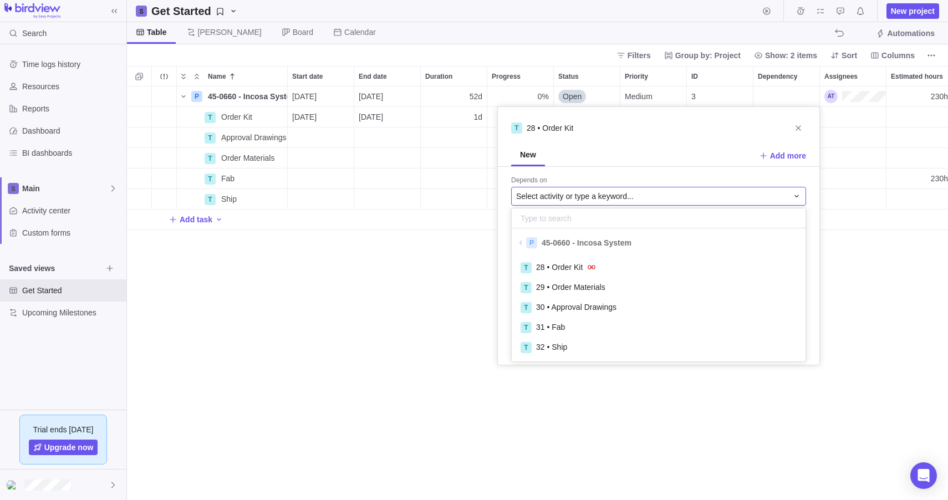
scroll to position [100, 285]
click at [656, 290] on div "T 29 • Order Materials" at bounding box center [658, 288] width 276 height 12
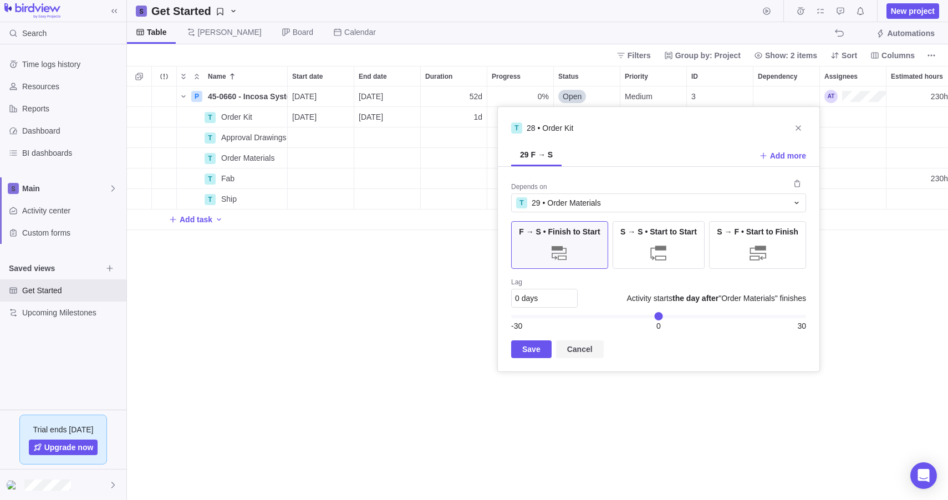
click at [584, 351] on span "Cancel" at bounding box center [579, 349] width 25 height 13
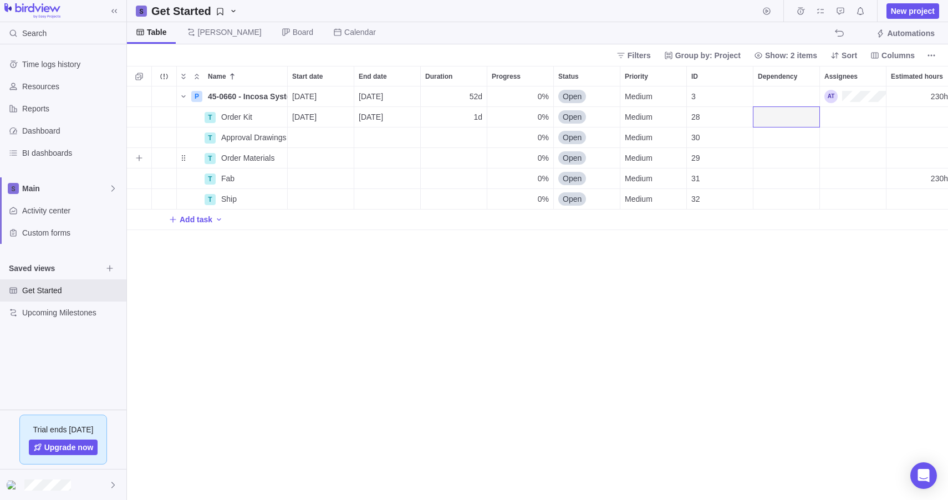
click at [779, 156] on div "Dependency" at bounding box center [786, 158] width 66 height 20
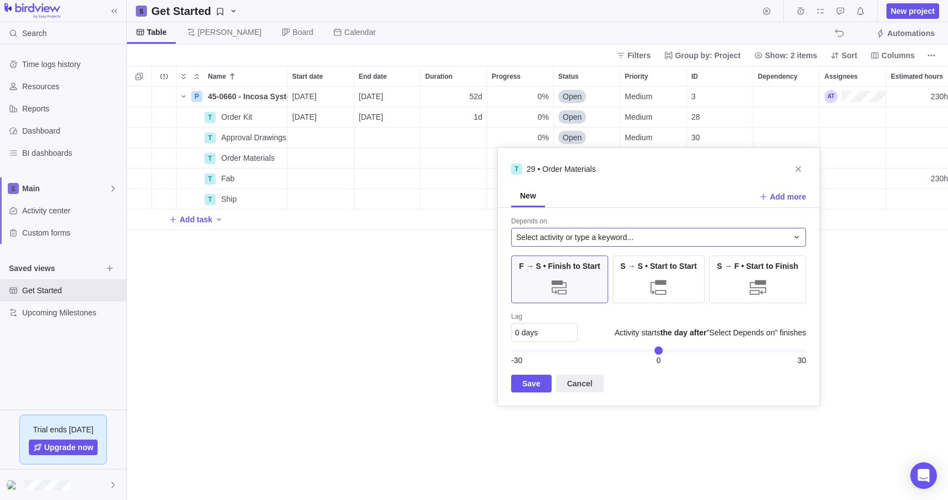
click at [586, 241] on span "Select activity or type a keyword..." at bounding box center [574, 237] width 117 height 11
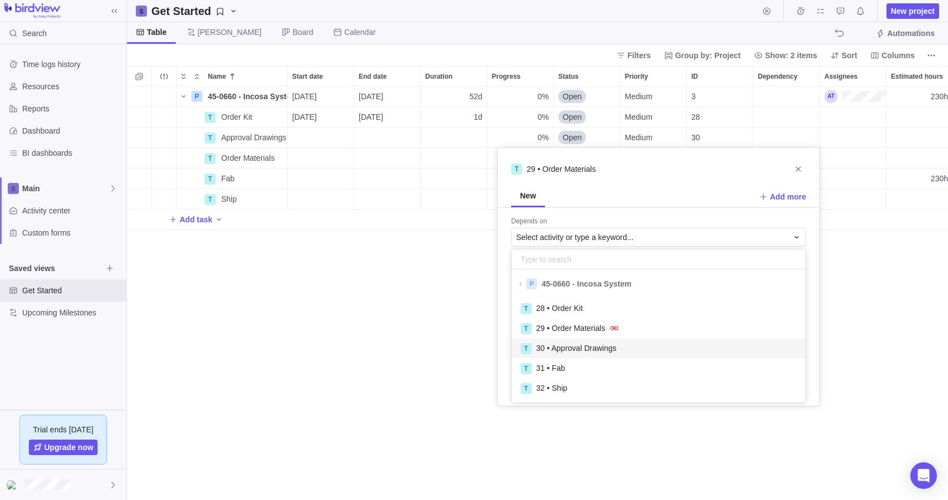
click at [601, 348] on span "30 • Approval Drawings" at bounding box center [576, 348] width 80 height 11
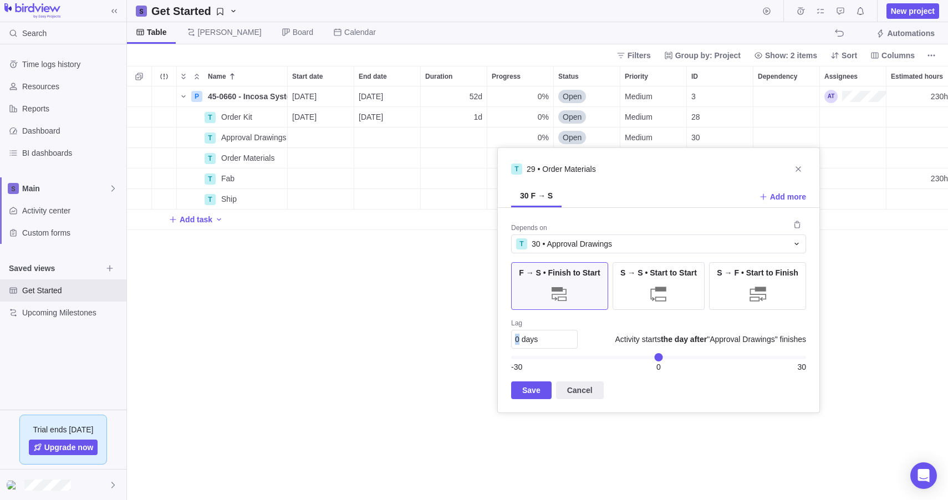
drag, startPoint x: 519, startPoint y: 338, endPoint x: 508, endPoint y: 338, distance: 10.5
click at [508, 338] on div "Depends on T 30 • Approval Drawings F → S • Finish to Start S → S • Start to St…" at bounding box center [658, 310] width 321 height 205
click at [539, 392] on span "Save" at bounding box center [531, 390] width 18 height 13
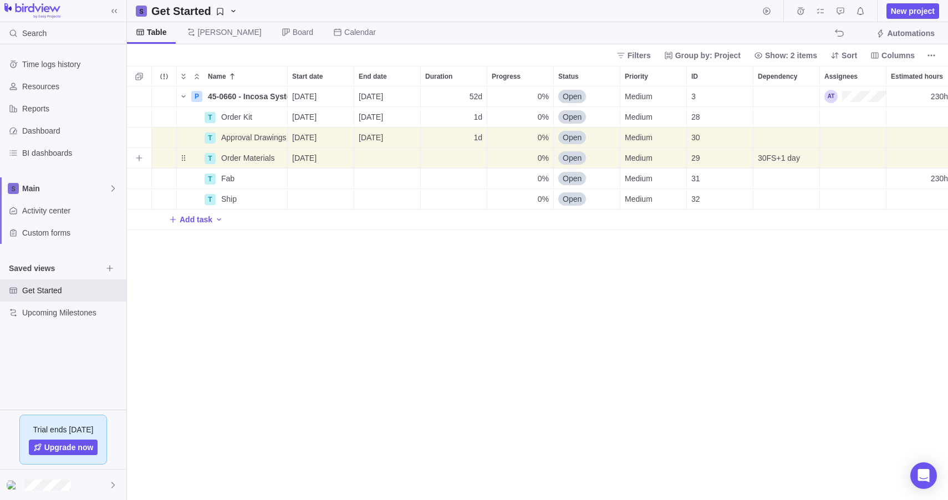
click at [539, 392] on div "P 45-0660 - Incosa System Details [DATE] [DATE] 52d 0% Open Medium 3 230h 230h …" at bounding box center [537, 292] width 821 height 413
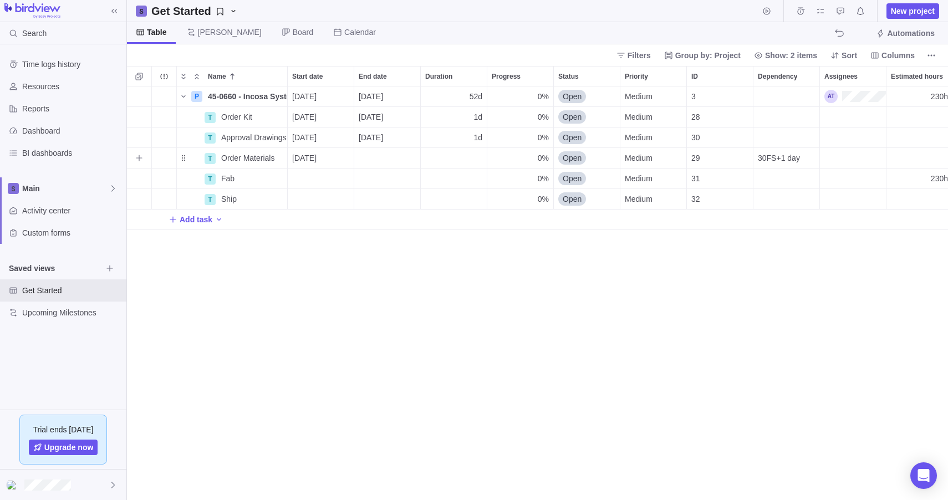
click at [781, 160] on span "30FS+1 day" at bounding box center [779, 157] width 42 height 11
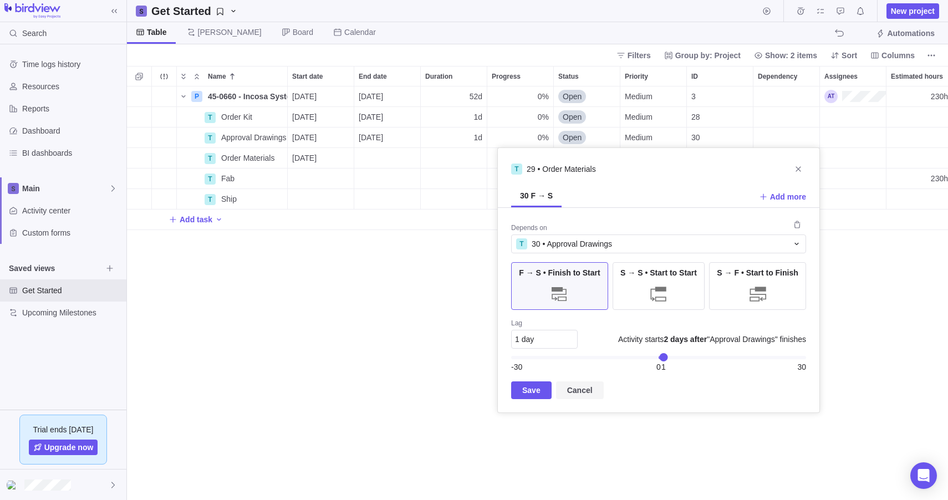
click at [591, 395] on span "Cancel" at bounding box center [579, 390] width 25 height 13
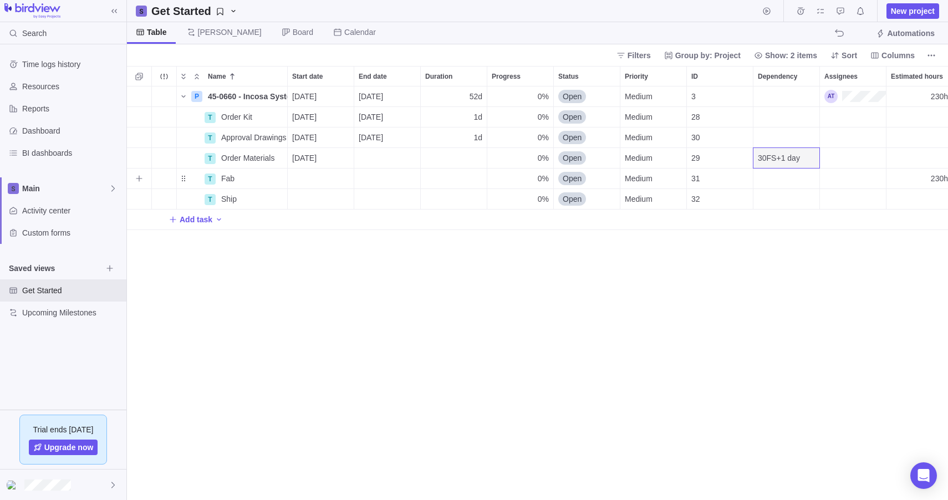
click at [799, 186] on div "Dependency" at bounding box center [786, 178] width 66 height 20
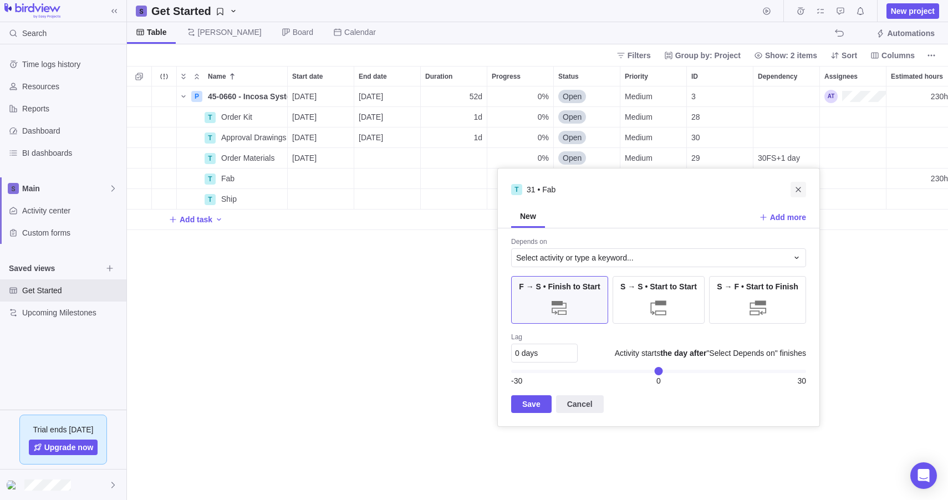
click at [799, 189] on icon "Close" at bounding box center [798, 189] width 9 height 9
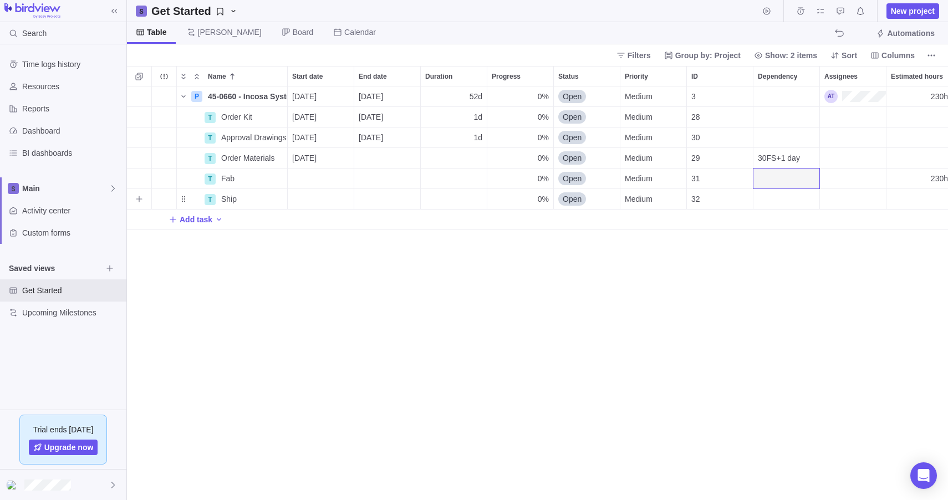
click at [790, 203] on div "Dependency" at bounding box center [786, 199] width 66 height 20
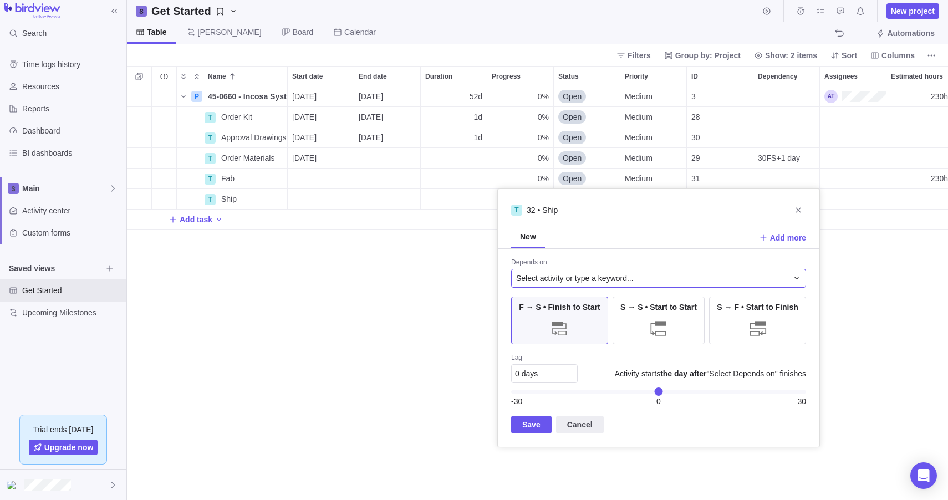
click at [601, 275] on span "Select activity or type a keyword..." at bounding box center [574, 278] width 117 height 11
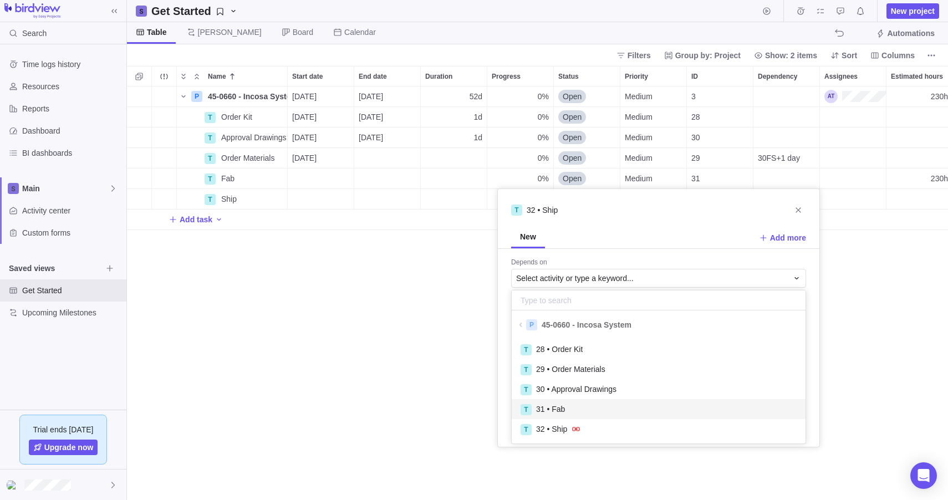
click at [594, 409] on div "T 31 • Fab" at bounding box center [658, 409] width 276 height 12
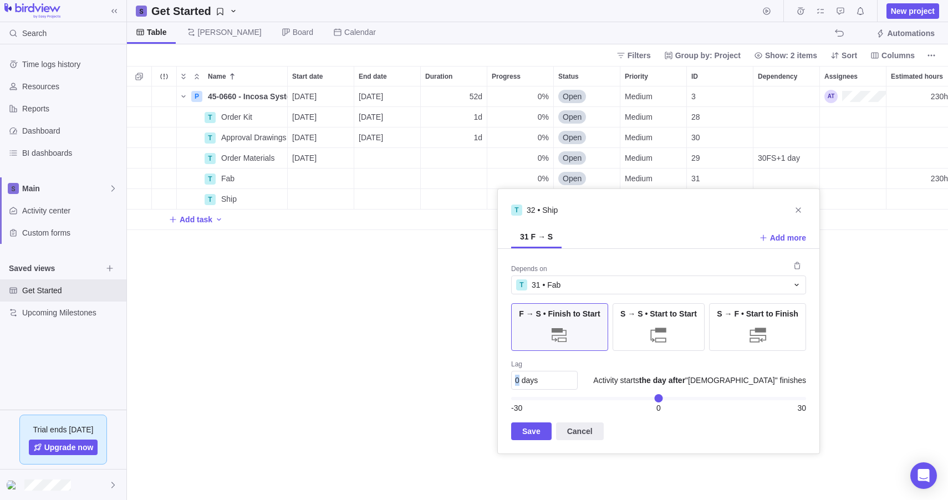
click at [516, 382] on span "0 days" at bounding box center [526, 380] width 23 height 9
type input "1"
click at [535, 430] on span "Save" at bounding box center [531, 431] width 18 height 13
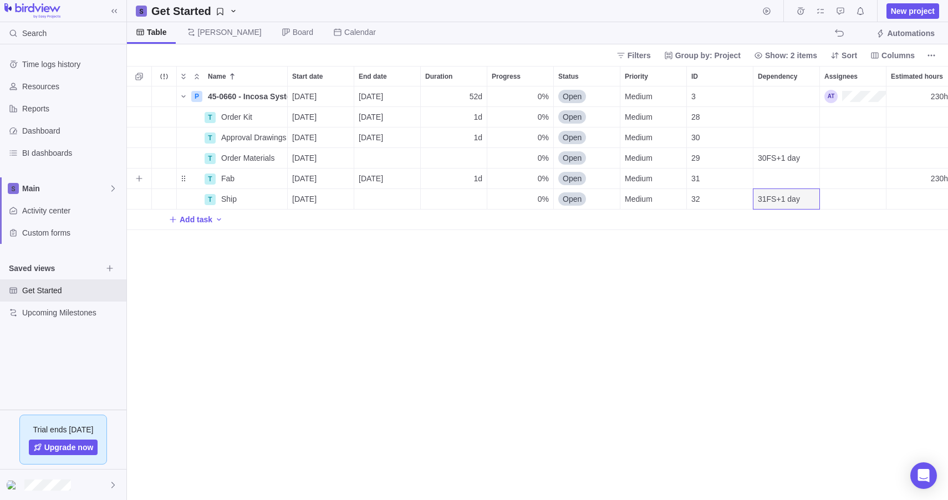
click at [770, 181] on div "Dependency" at bounding box center [786, 178] width 66 height 20
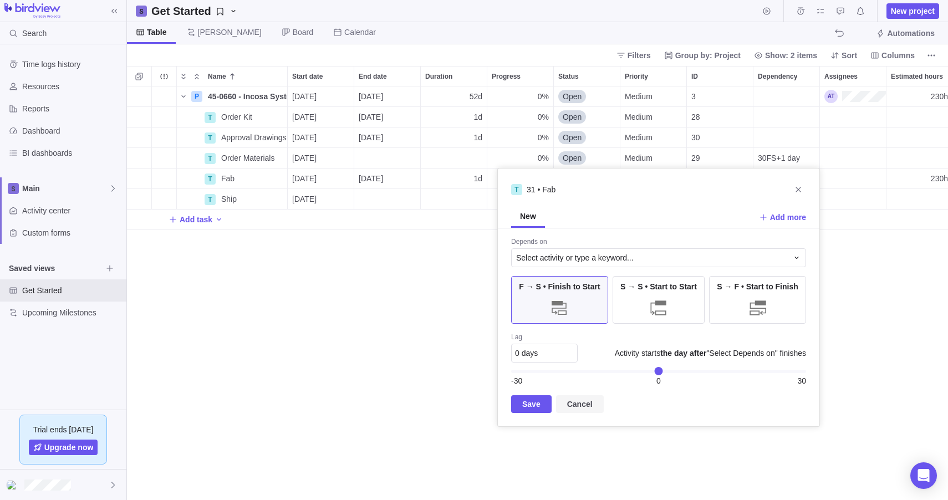
click at [577, 408] on span "Cancel" at bounding box center [579, 403] width 25 height 13
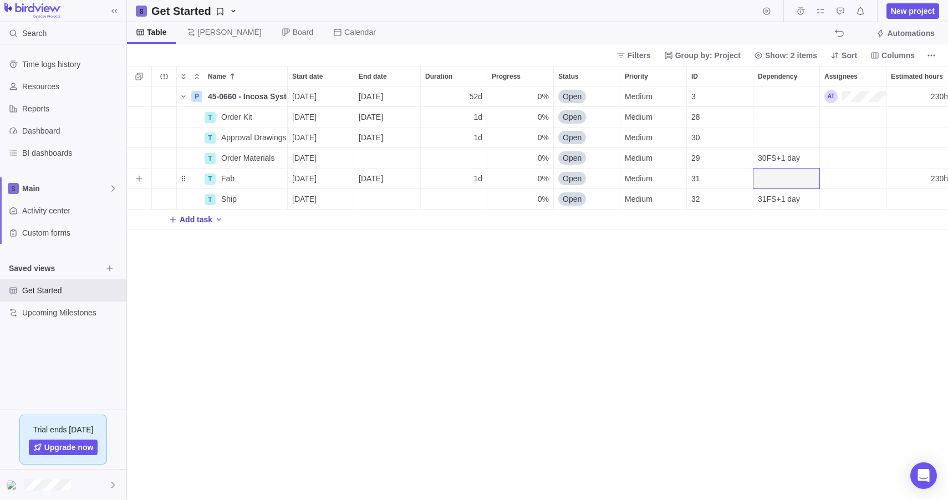
click at [195, 224] on span "Add task" at bounding box center [196, 219] width 33 height 11
type input "Fab Drawings Delivered"
click at [425, 393] on div "P 45-0660 - Incosa System Details [DATE] [DATE] 52d 0% Open Medium 3 230h 230h …" at bounding box center [537, 292] width 821 height 413
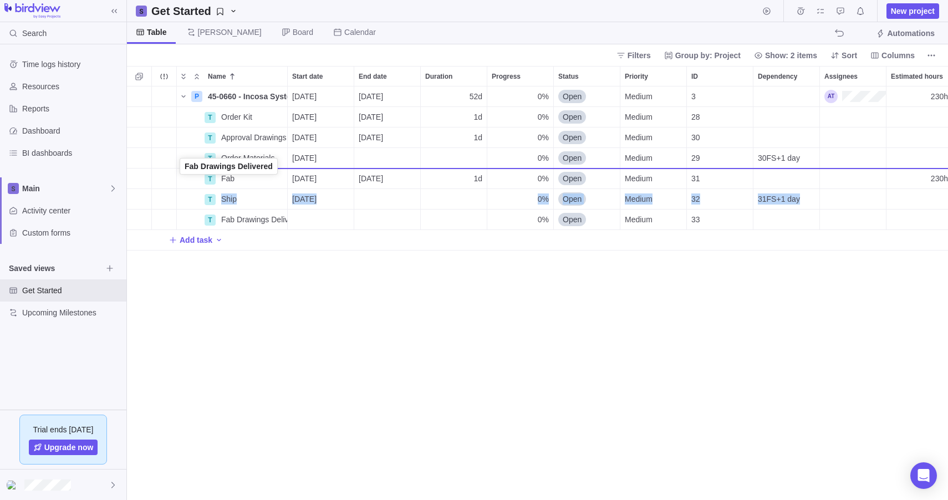
drag, startPoint x: 183, startPoint y: 220, endPoint x: 181, endPoint y: 168, distance: 51.6
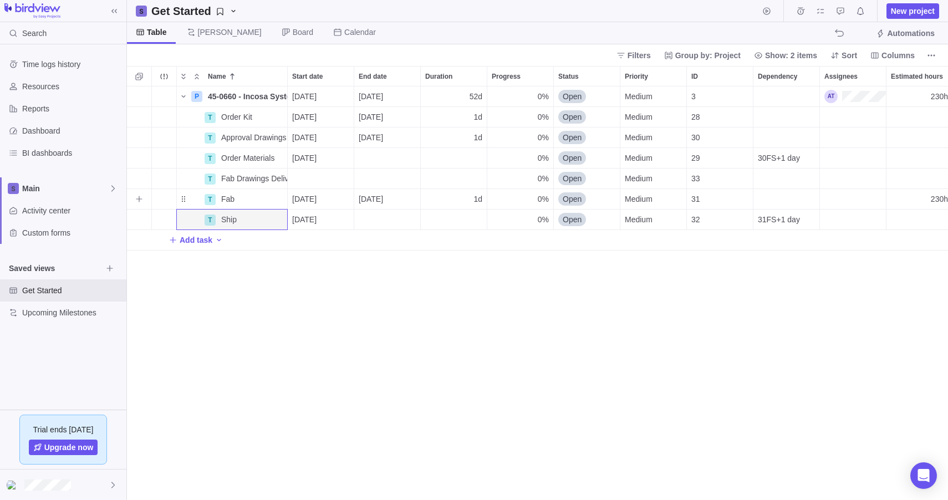
click at [775, 202] on div "Dependency" at bounding box center [786, 199] width 66 height 20
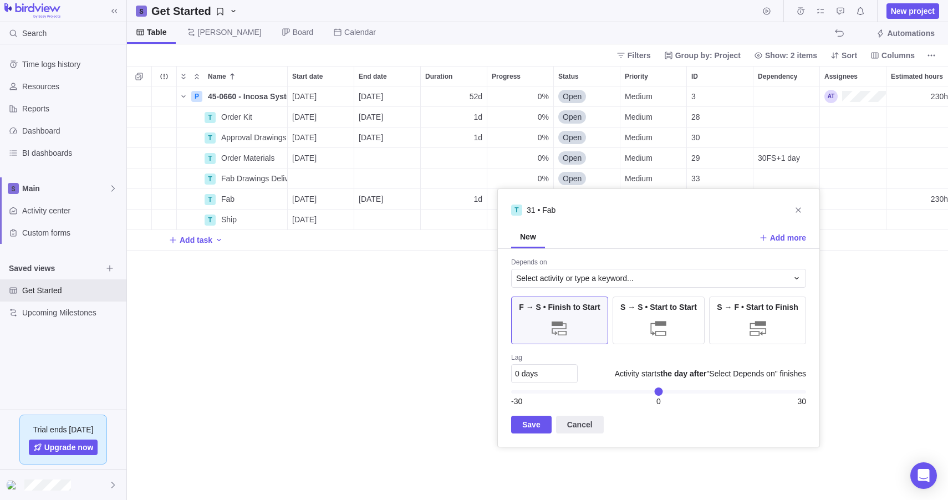
click at [606, 288] on div "Depends on Select activity or type a keyword... F → S • Finish to Start S → S •…" at bounding box center [658, 348] width 321 height 198
click at [609, 276] on span "Select activity or type a keyword..." at bounding box center [574, 278] width 117 height 11
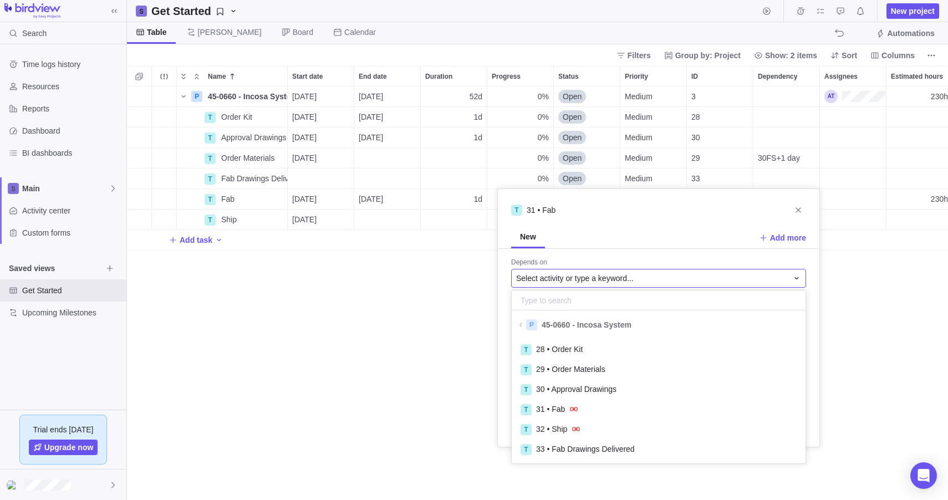
scroll to position [120, 285]
click at [605, 454] on span "33 • Fab Drawings Delivered" at bounding box center [585, 448] width 99 height 11
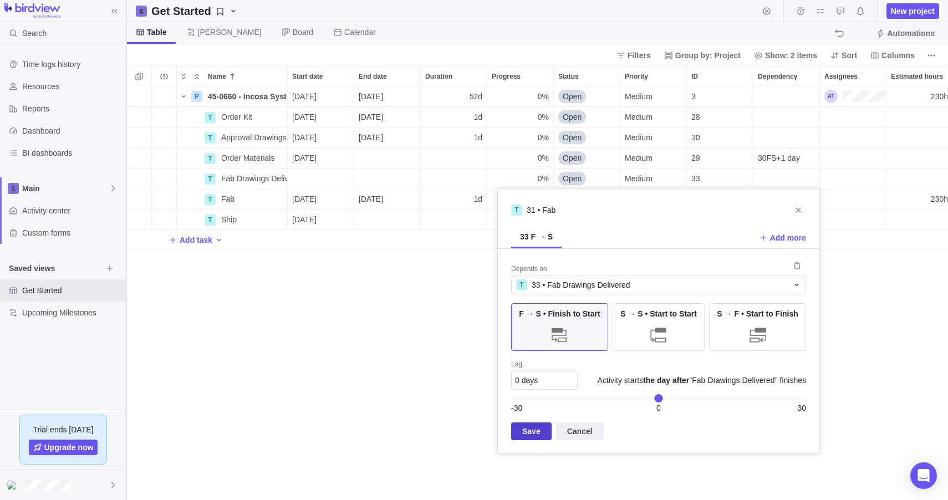
click at [524, 436] on span "Save" at bounding box center [531, 431] width 18 height 13
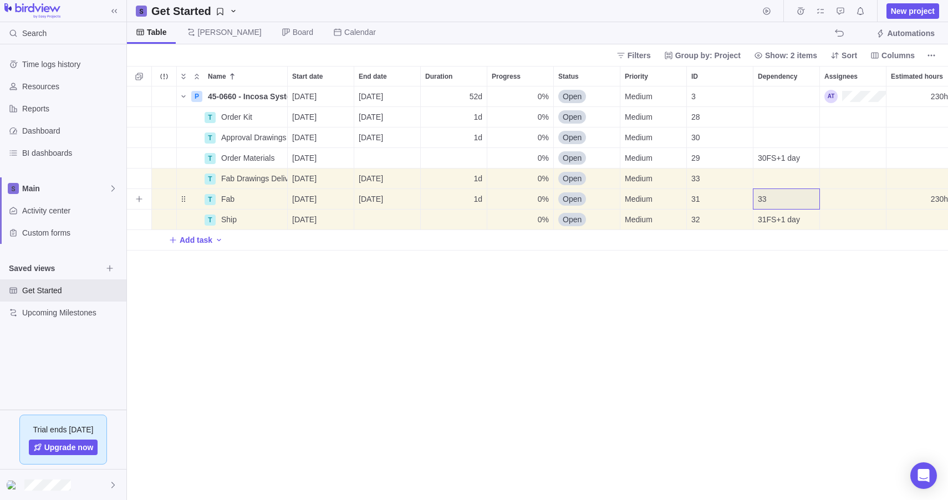
click at [571, 348] on div "P 45-0660 - Incosa System Details [DATE] [DATE] 52d 0% Open Medium 3 230h 230h …" at bounding box center [537, 292] width 821 height 413
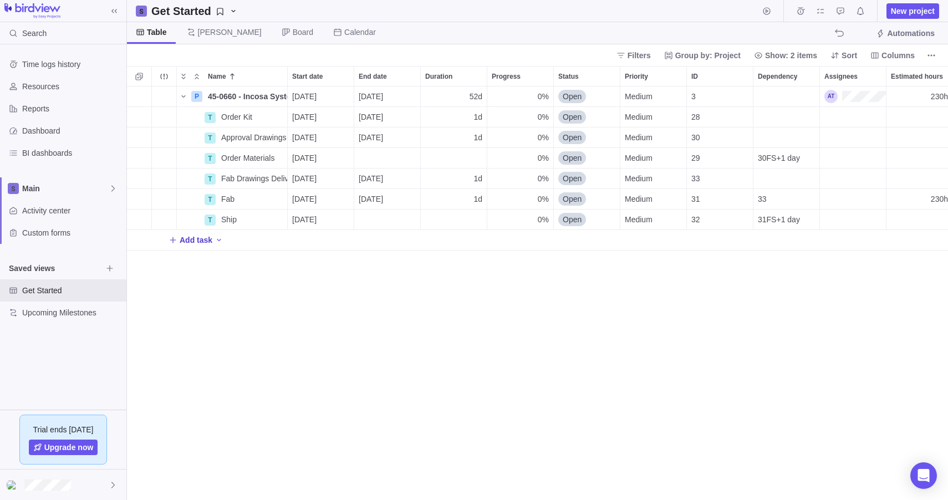
click at [190, 242] on span "Add task" at bounding box center [196, 239] width 33 height 11
type input "Materials Arrive"
click at [251, 337] on div "P 45-0660 - Incosa System Details [DATE] [DATE] 52d 0% Open Medium 3 230h 230h …" at bounding box center [537, 292] width 821 height 413
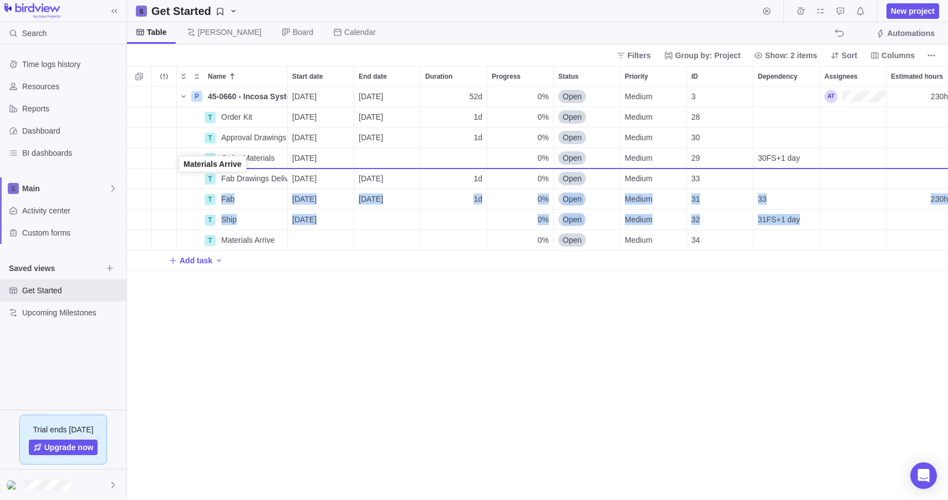
drag, startPoint x: 181, startPoint y: 243, endPoint x: 177, endPoint y: 169, distance: 74.4
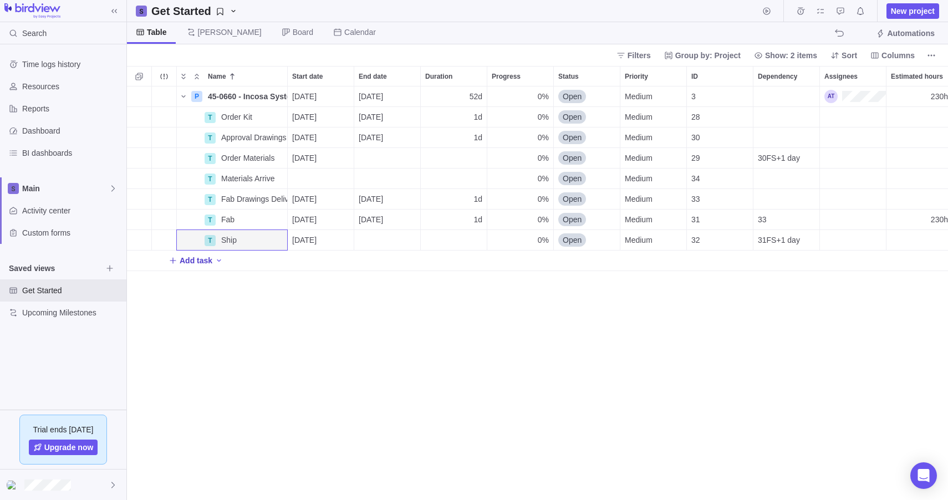
click at [197, 257] on span "Add task" at bounding box center [196, 260] width 33 height 11
type input "Kit Arrives"
click at [259, 395] on div "P 45-0660 - Incosa System Details [DATE] [DATE] 52d 0% Open Medium 3 230h 230h …" at bounding box center [537, 292] width 821 height 413
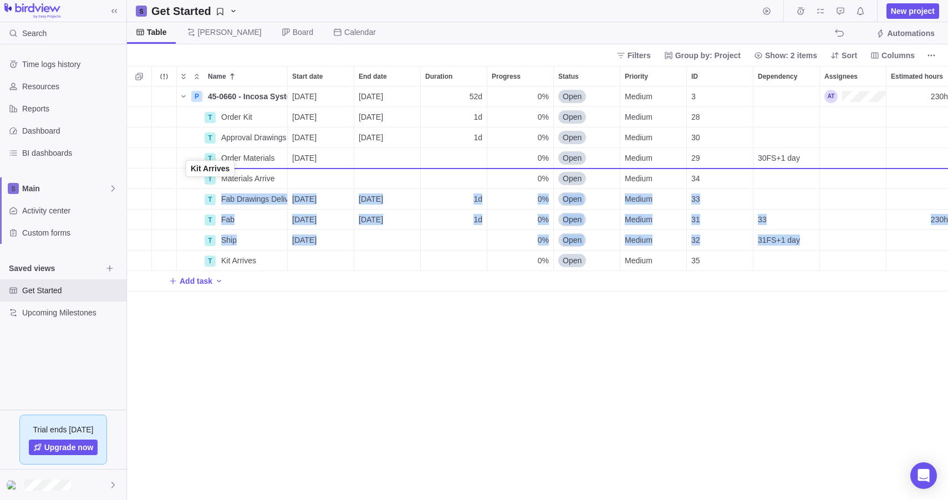
drag, startPoint x: 181, startPoint y: 264, endPoint x: 185, endPoint y: 182, distance: 82.1
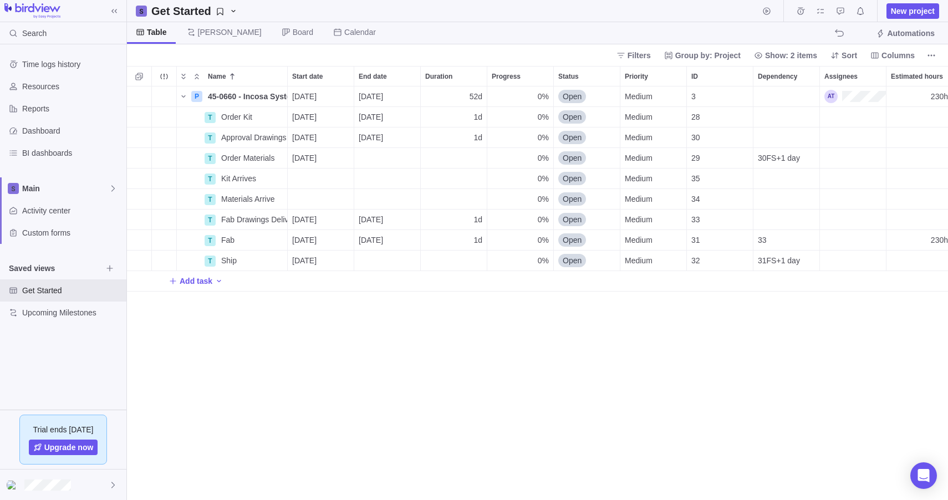
click at [290, 382] on div "P 45-0660 - Incosa System Details [DATE] [DATE] 52d 0% Open Medium 3 230h 230h …" at bounding box center [537, 292] width 821 height 413
click at [773, 218] on div "Dependency" at bounding box center [786, 219] width 66 height 20
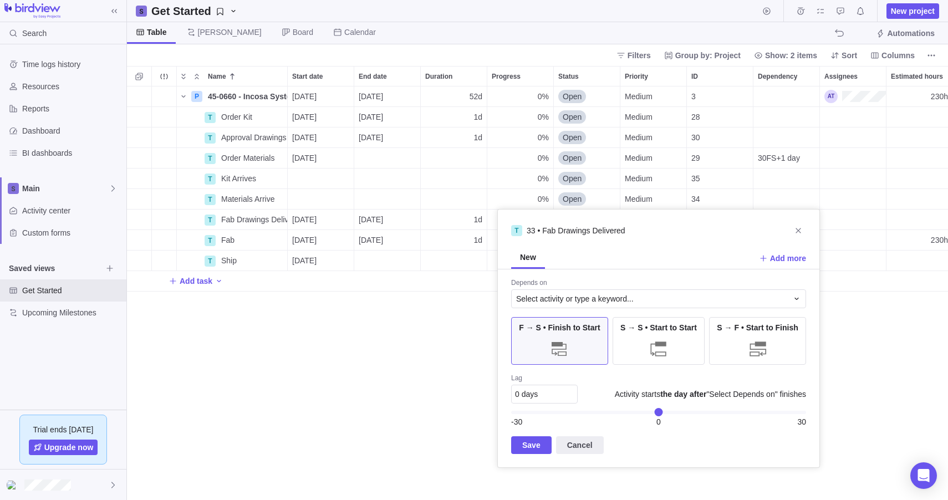
drag, startPoint x: 796, startPoint y: 227, endPoint x: 744, endPoint y: 259, distance: 61.4
click at [796, 227] on icon "Close" at bounding box center [798, 230] width 9 height 9
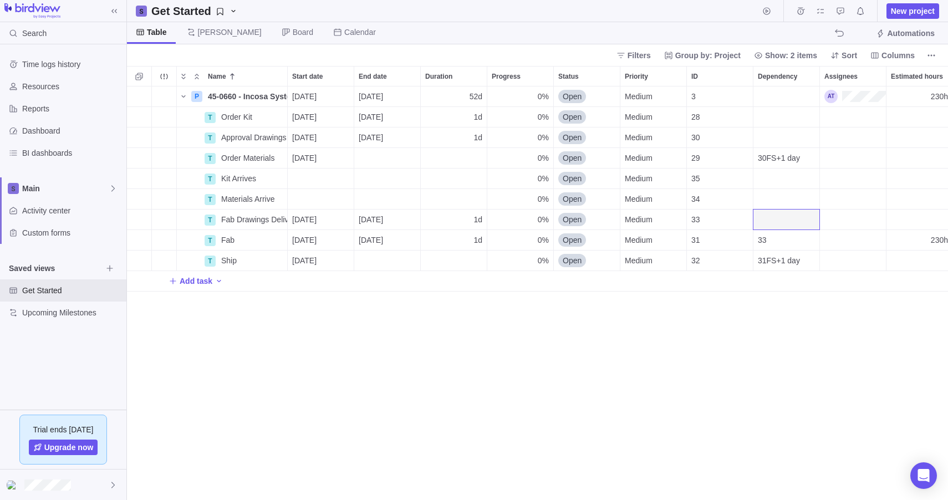
click at [333, 374] on div "P 45-0660 - Incosa System Details [DATE] [DATE] 52d 0% Open Medium 3 230h 230h …" at bounding box center [537, 292] width 821 height 413
click at [344, 32] on span "Calendar" at bounding box center [360, 32] width 32 height 11
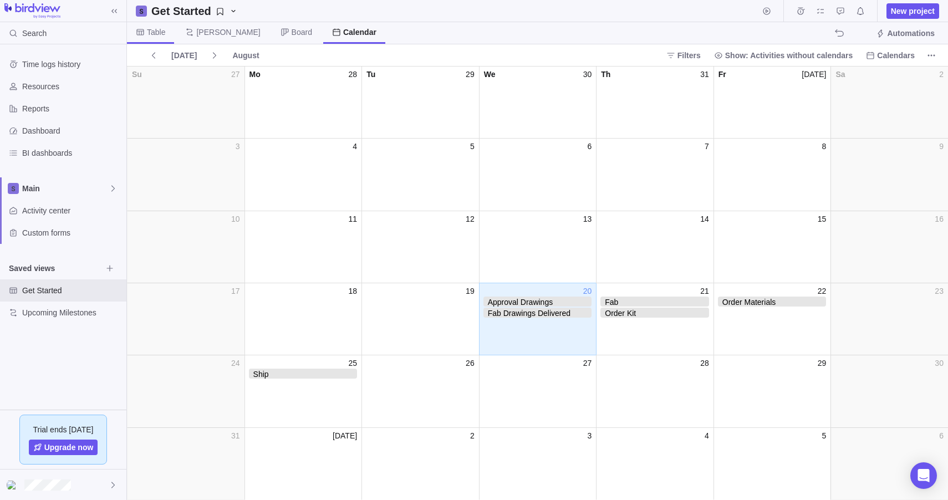
click at [151, 30] on span "Table" at bounding box center [156, 32] width 18 height 11
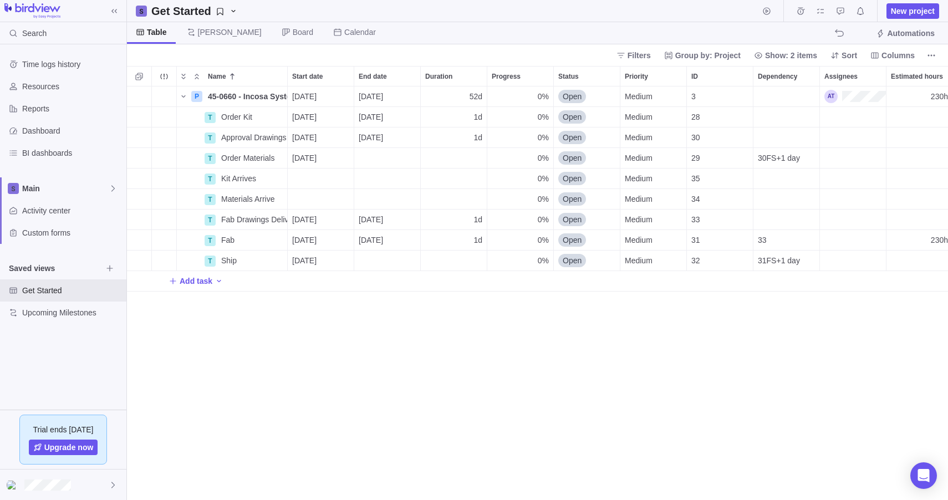
scroll to position [405, 813]
click at [784, 240] on div "33" at bounding box center [786, 240] width 66 height 20
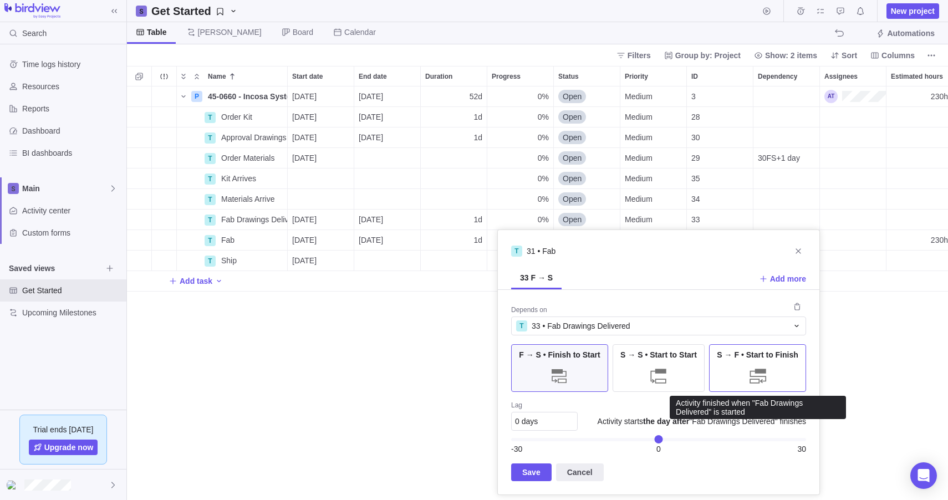
click at [731, 377] on div "S → F • Start to Finish" at bounding box center [757, 368] width 97 height 48
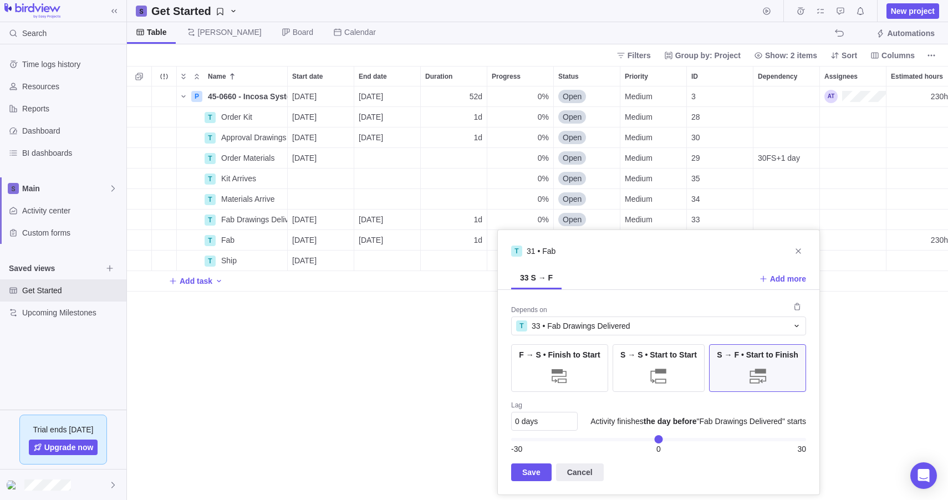
click at [782, 370] on div "S → F • Start to Finish" at bounding box center [757, 368] width 97 height 48
click at [798, 252] on icon "Close" at bounding box center [798, 251] width 9 height 9
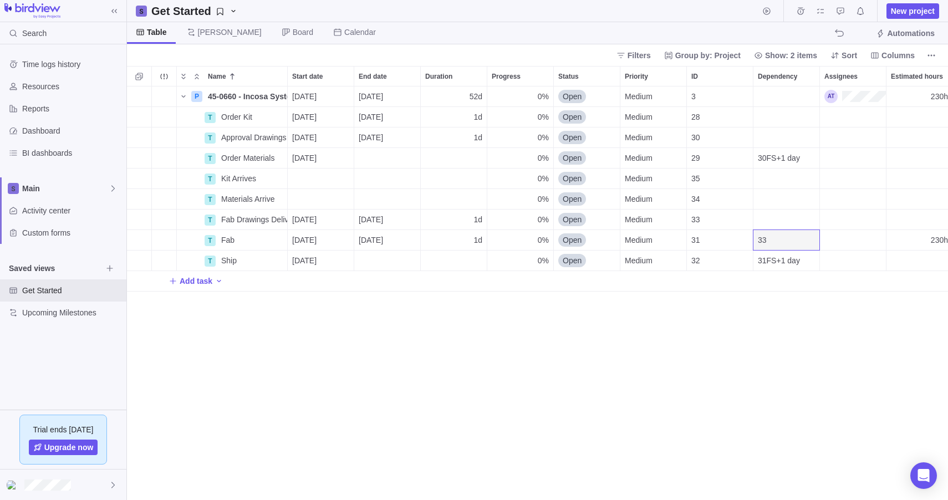
click at [614, 346] on div "P 45-0660 - Incosa System Details [DATE] [DATE] 52d 0% Open Medium 3 230h 230h …" at bounding box center [537, 292] width 821 height 413
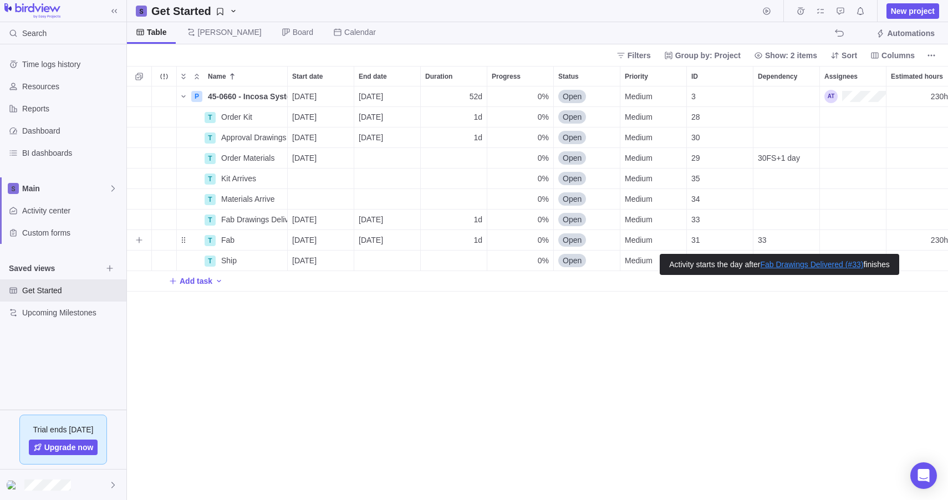
click at [786, 237] on div "33" at bounding box center [786, 240] width 66 height 20
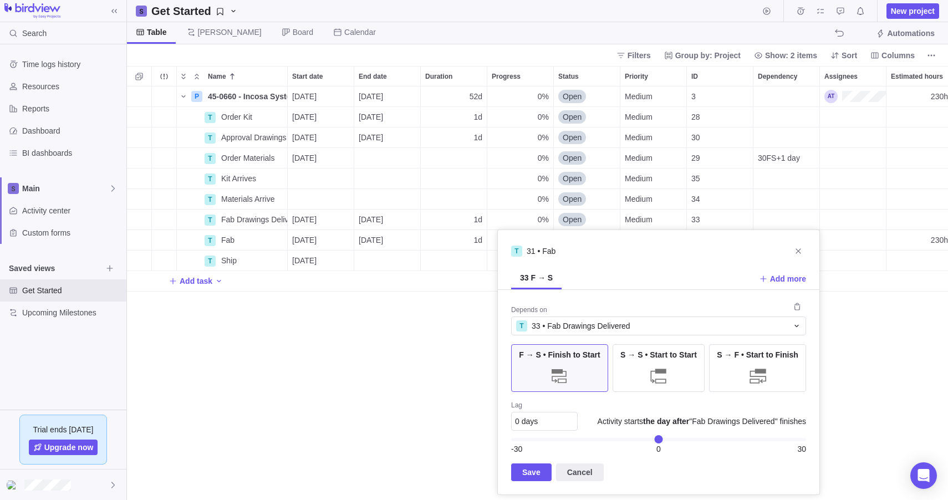
drag, startPoint x: 535, startPoint y: 482, endPoint x: 526, endPoint y: 479, distance: 9.3
click at [535, 479] on span "Save" at bounding box center [531, 472] width 18 height 13
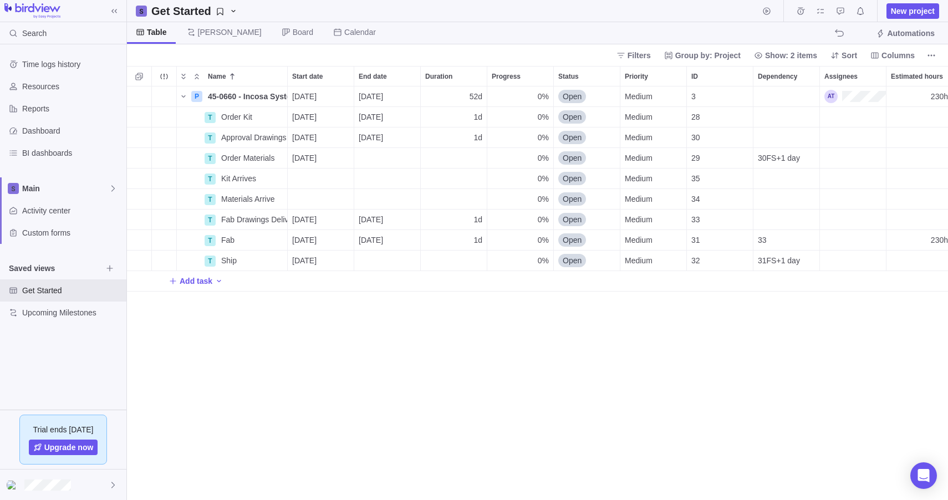
click at [219, 452] on div "P 45-0660 - Incosa System Details [DATE] [DATE] 52d 0% Open Medium 3 230h 230h …" at bounding box center [537, 292] width 821 height 413
click at [453, 237] on div "1d" at bounding box center [454, 240] width 66 height 20
type input "29"
click at [478, 355] on div "P 45-0660 - Incosa System Details [DATE] [DATE] 52d 0% Open Medium 3 230h 230h …" at bounding box center [537, 292] width 821 height 413
click at [728, 345] on div "P 45-0660 - Incosa System Details [DATE] [DATE] 52d 0% Open Medium 3 230h 230h …" at bounding box center [537, 292] width 821 height 413
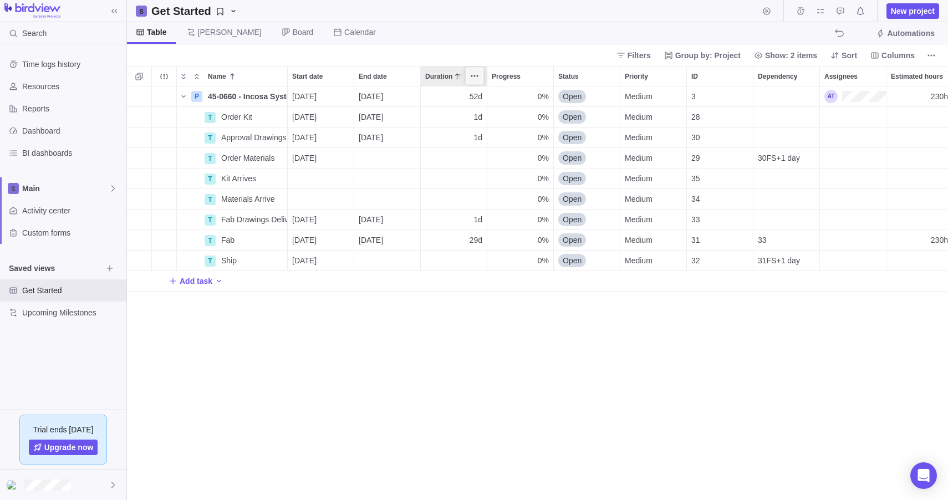
click at [474, 80] on span "More actions" at bounding box center [475, 76] width 16 height 16
click at [430, 323] on div "Name Start date End date Duration Progress Status Priority ID Dependency Assign…" at bounding box center [537, 283] width 821 height 434
click at [412, 359] on div "P 45-0660 - Incosa System Details [DATE] [DATE] 52d 0% Open Medium 3 230h 230h …" at bounding box center [537, 292] width 821 height 413
click at [315, 18] on div "Get Started New project" at bounding box center [537, 11] width 821 height 22
click at [344, 28] on span "Calendar" at bounding box center [360, 32] width 32 height 11
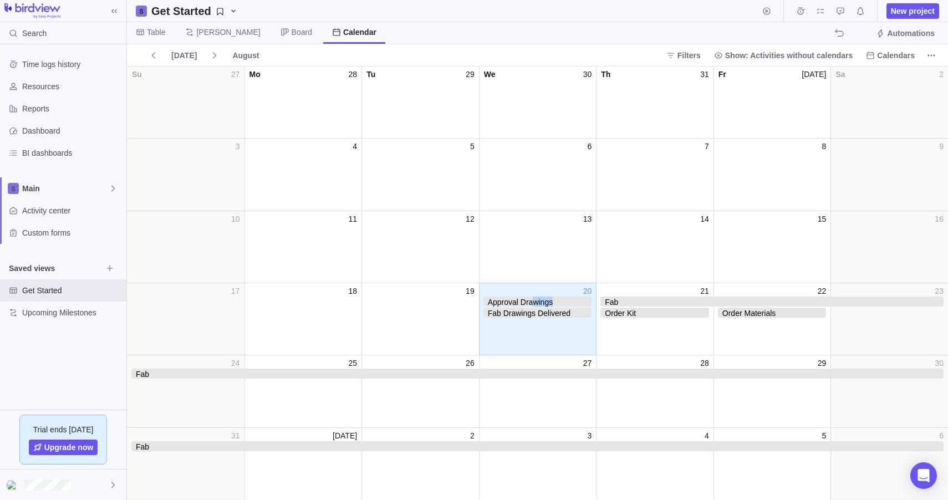
click at [537, 302] on span "Approval Drawings" at bounding box center [537, 302] width 109 height 10
click at [559, 300] on span "Approval Drawings" at bounding box center [537, 302] width 109 height 10
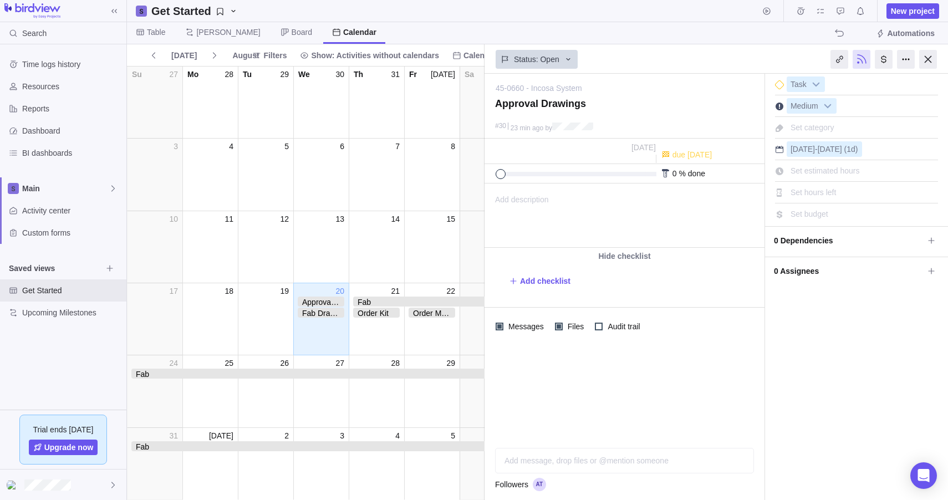
click at [841, 275] on span "0 Assignees" at bounding box center [849, 271] width 150 height 19
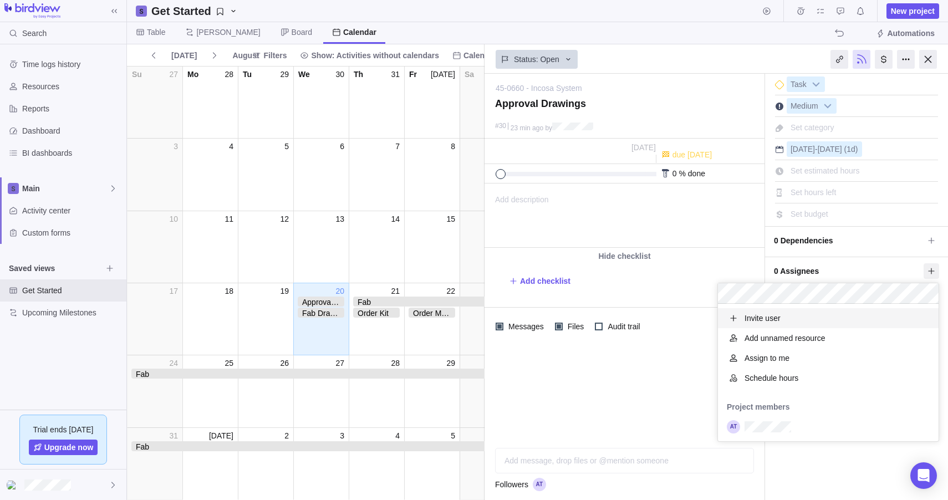
click at [609, 43] on body "Search Time logs history Resources Reports Dashboard BI dashboards Main Activit…" at bounding box center [474, 250] width 948 height 500
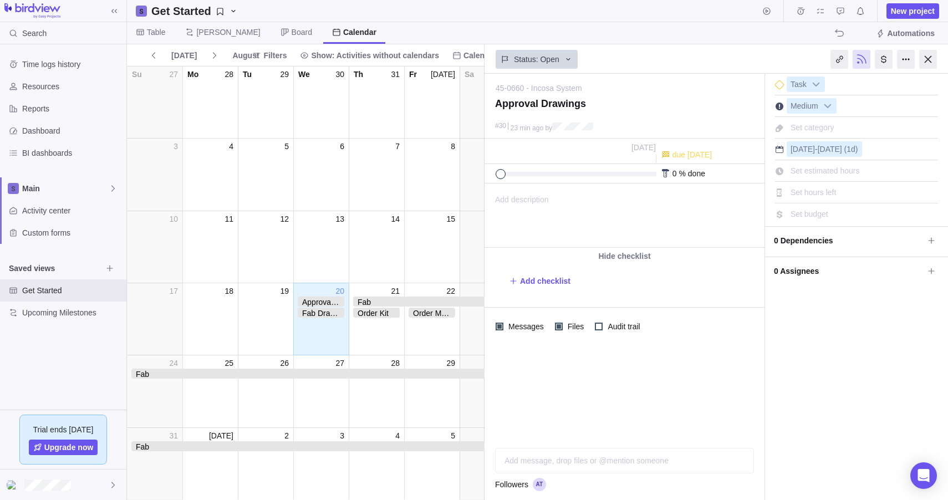
click at [546, 35] on div "Table [PERSON_NAME] Board Calendar Automations" at bounding box center [537, 33] width 821 height 22
click at [932, 57] on div at bounding box center [928, 59] width 18 height 19
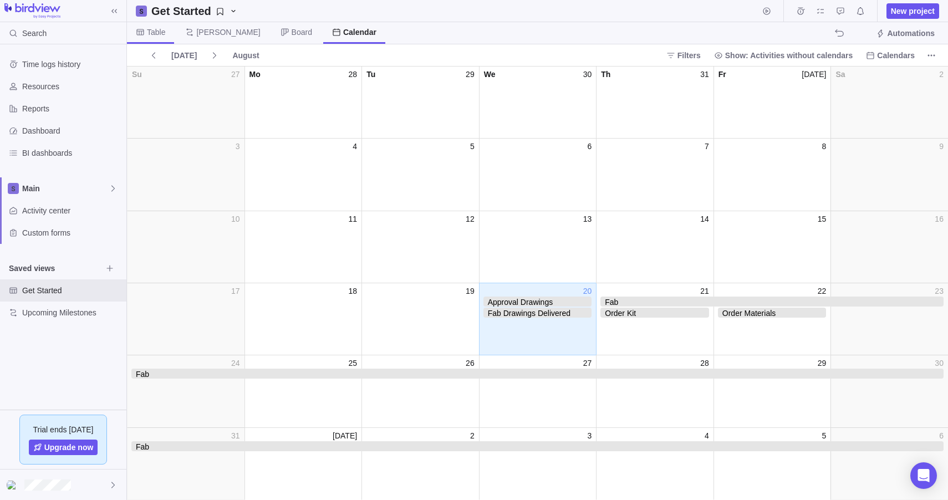
click at [159, 33] on span "Table" at bounding box center [156, 32] width 18 height 11
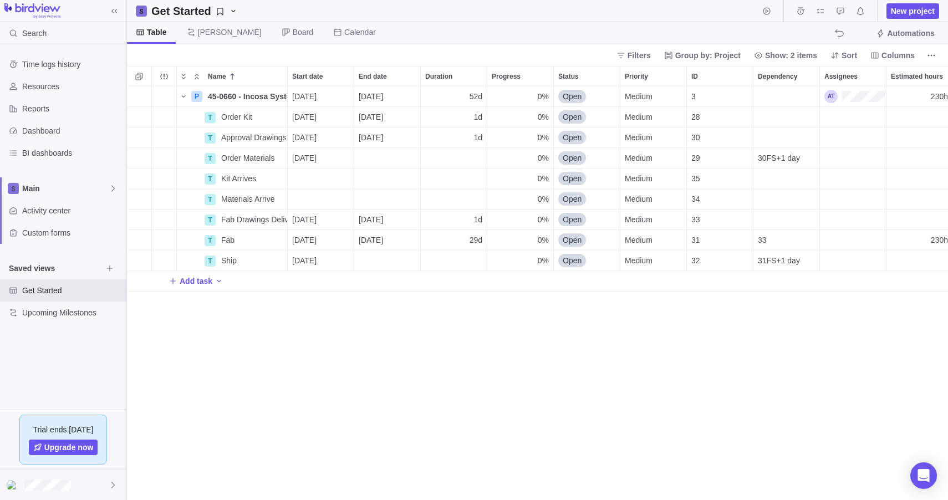
scroll to position [405, 813]
click at [386, 385] on div "P 45-0660 - Incosa System Details [DATE] [DATE] 52d 0% Open Medium 3 230h 230h …" at bounding box center [537, 292] width 821 height 413
